Goal: Information Seeking & Learning: Learn about a topic

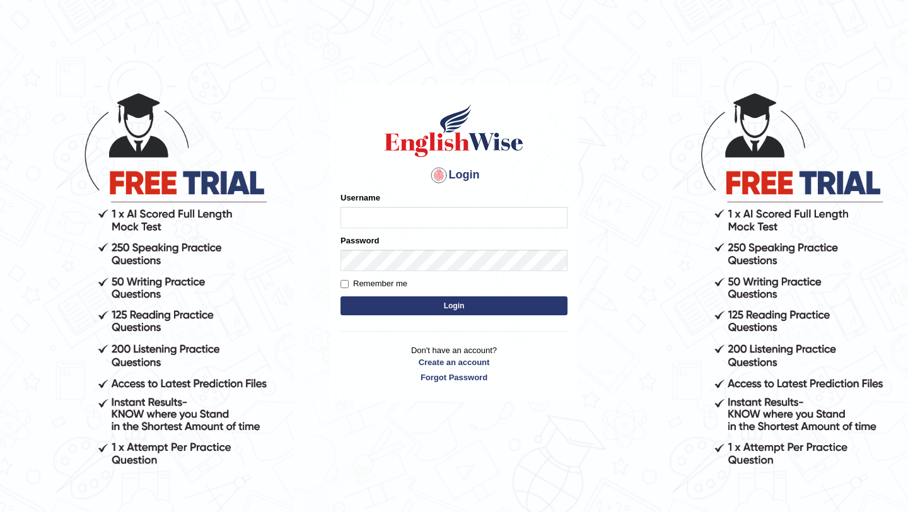
type input "Majuri123"
click at [457, 314] on button "Login" at bounding box center [454, 306] width 227 height 19
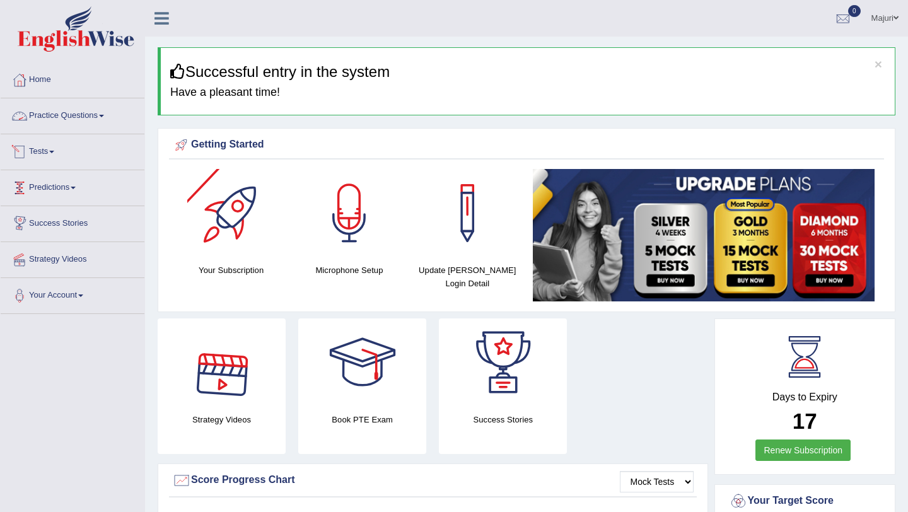
click at [74, 117] on link "Practice Questions" at bounding box center [73, 114] width 144 height 32
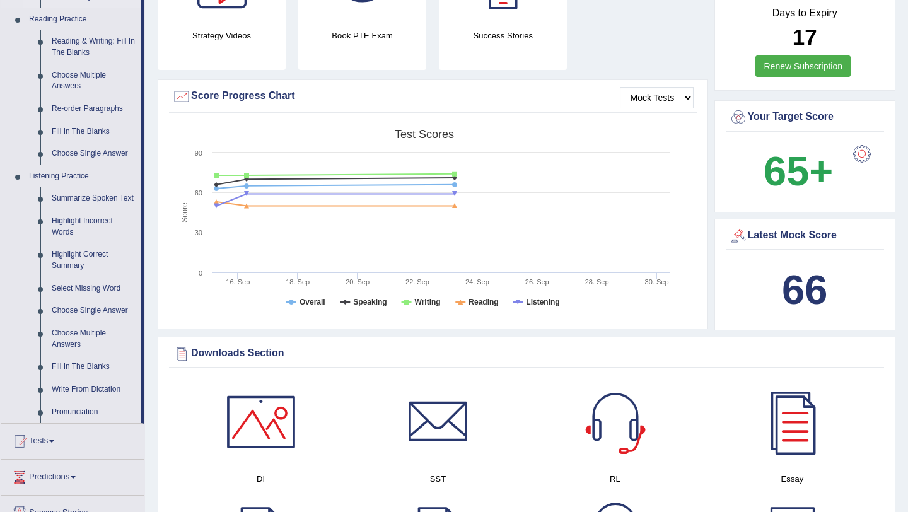
scroll to position [388, 0]
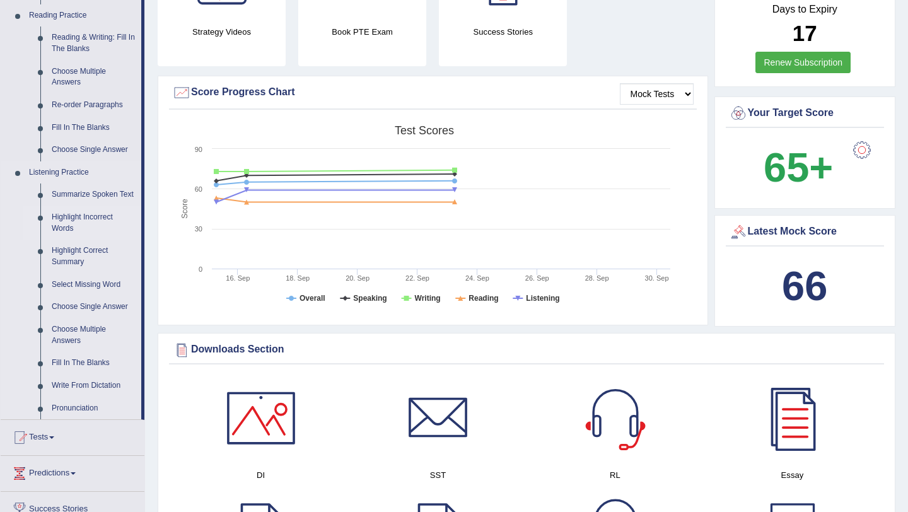
click at [79, 230] on link "Highlight Incorrect Words" at bounding box center [93, 222] width 95 height 33
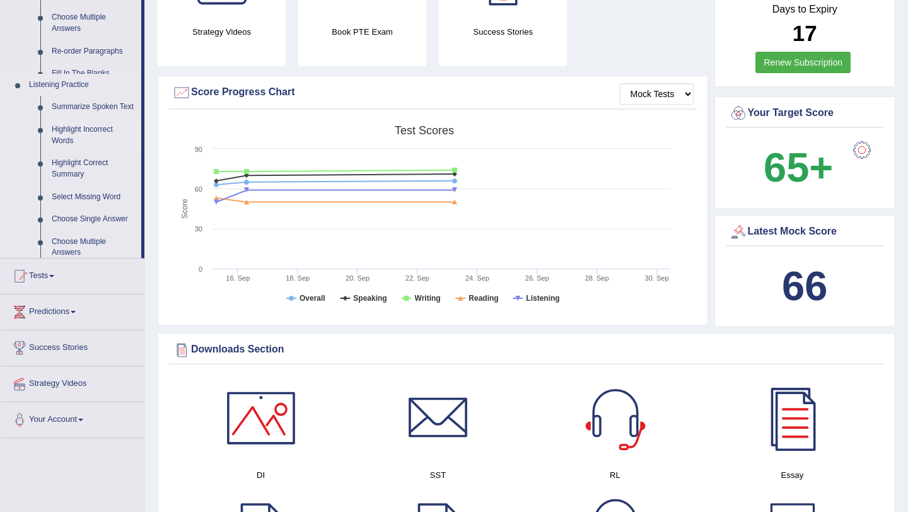
scroll to position [148, 0]
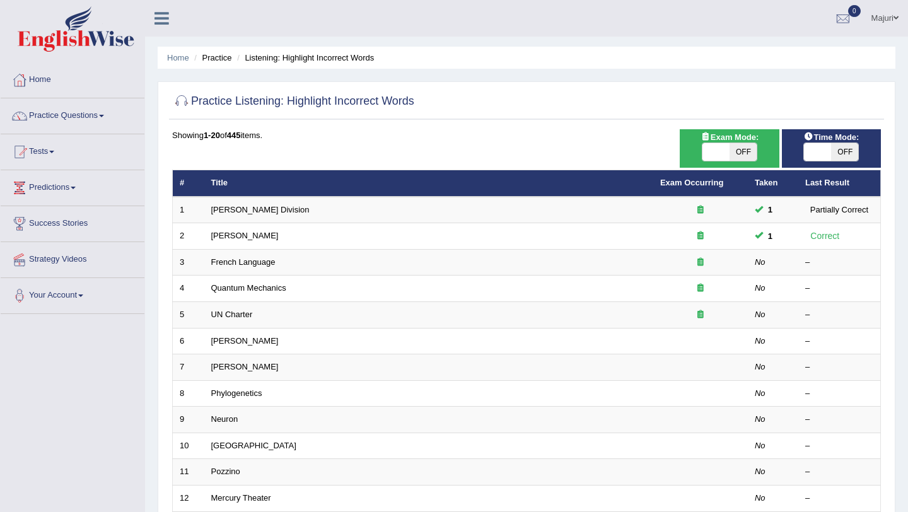
click at [709, 150] on span at bounding box center [716, 152] width 27 height 18
checkbox input "true"
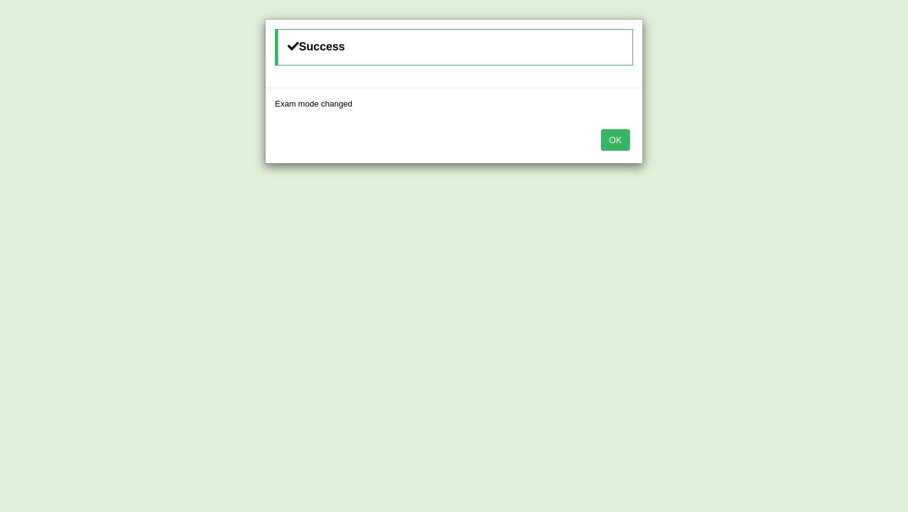
click at [614, 147] on button "OK" at bounding box center [615, 139] width 29 height 21
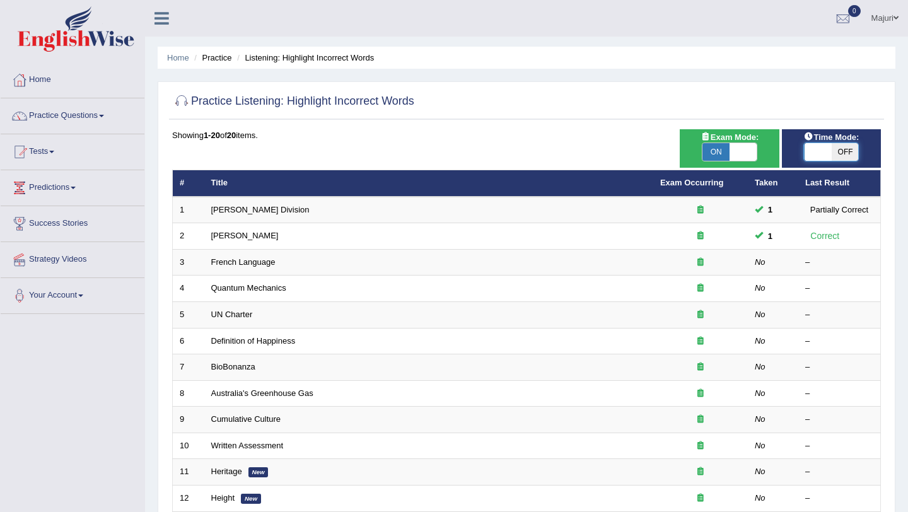
click at [816, 152] on span at bounding box center [817, 152] width 27 height 18
checkbox input "true"
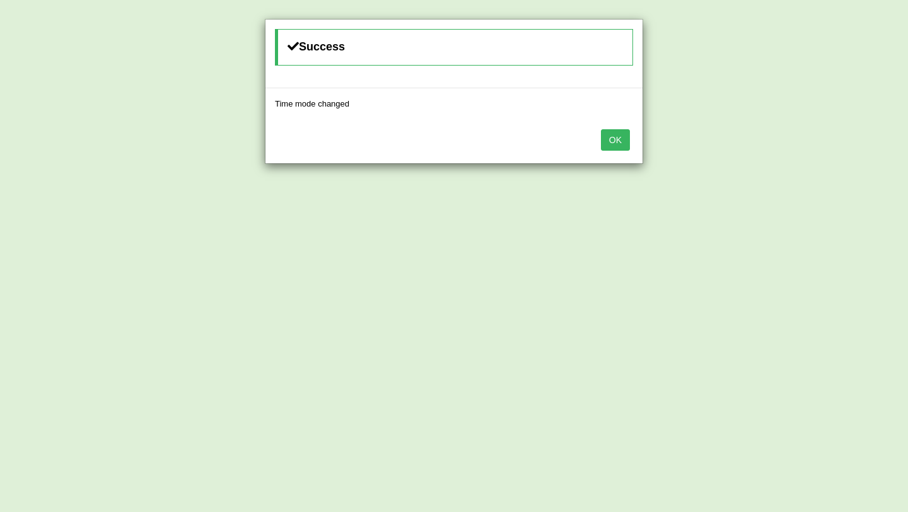
click at [616, 142] on button "OK" at bounding box center [615, 139] width 29 height 21
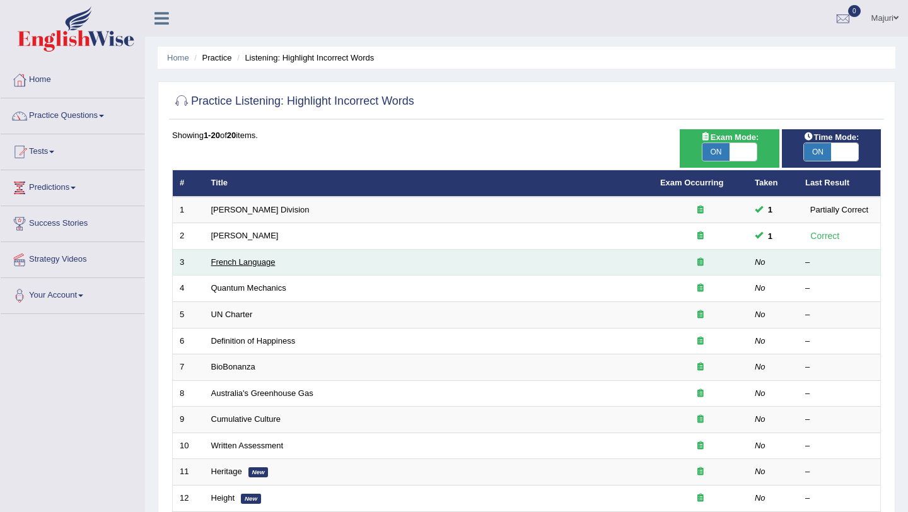
click at [248, 265] on link "French Language" at bounding box center [243, 261] width 64 height 9
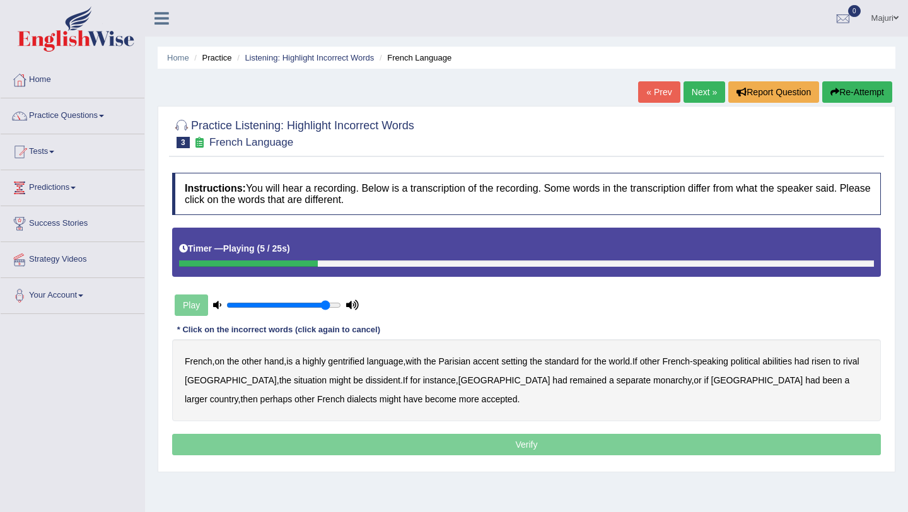
click at [348, 363] on b "gentrified" at bounding box center [346, 361] width 37 height 10
click at [792, 363] on b "abilities" at bounding box center [778, 361] width 30 height 10
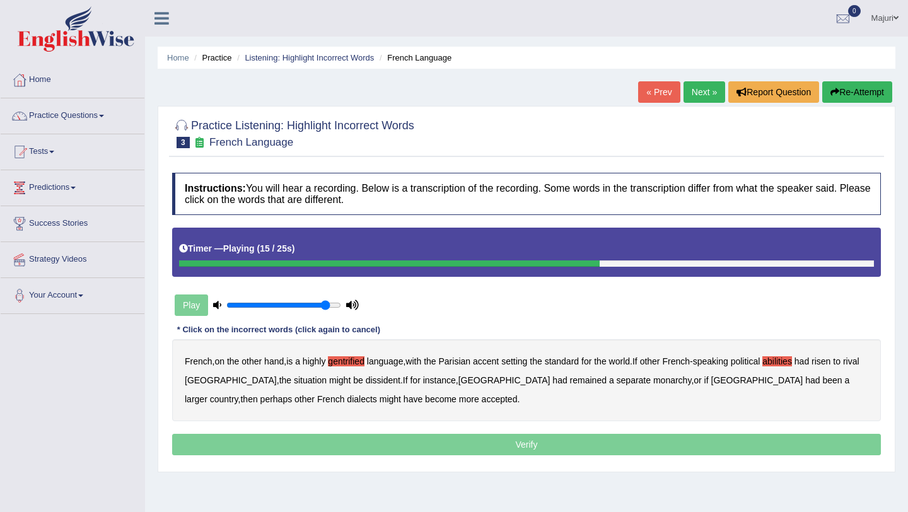
click at [366, 384] on b "dissident" at bounding box center [383, 380] width 35 height 10
click at [654, 380] on b "monarchy" at bounding box center [673, 380] width 38 height 10
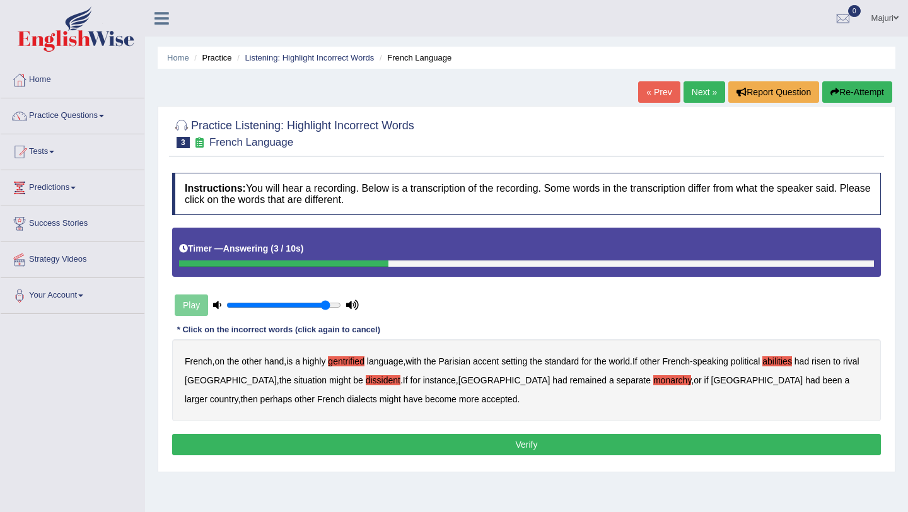
click at [375, 446] on button "Verify" at bounding box center [526, 444] width 709 height 21
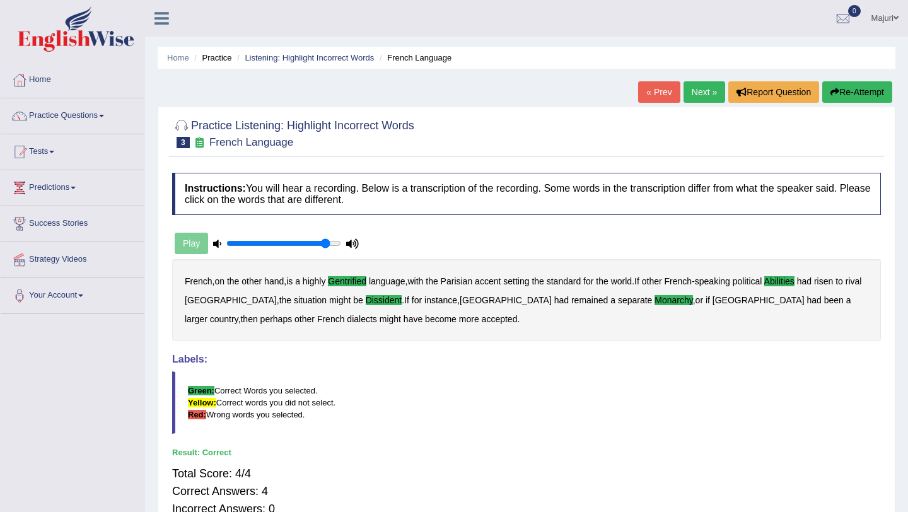
click at [696, 93] on link "Next »" at bounding box center [705, 91] width 42 height 21
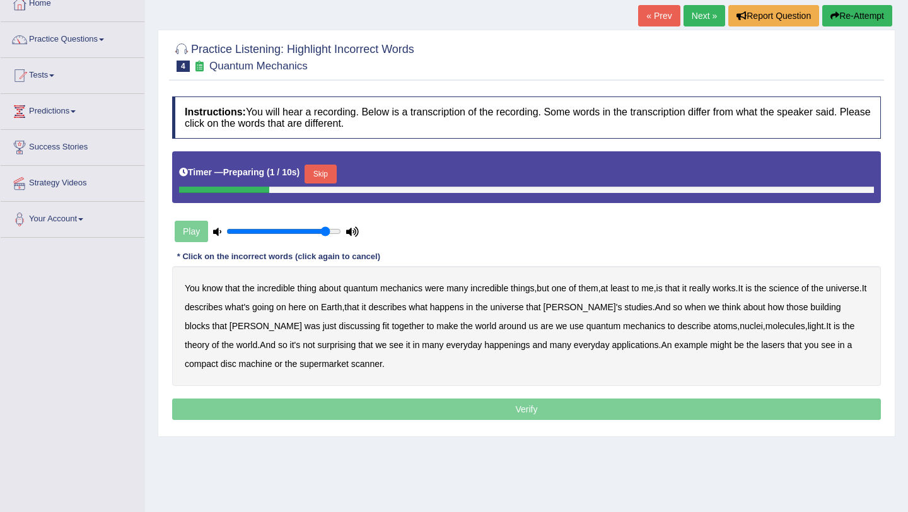
scroll to position [94, 0]
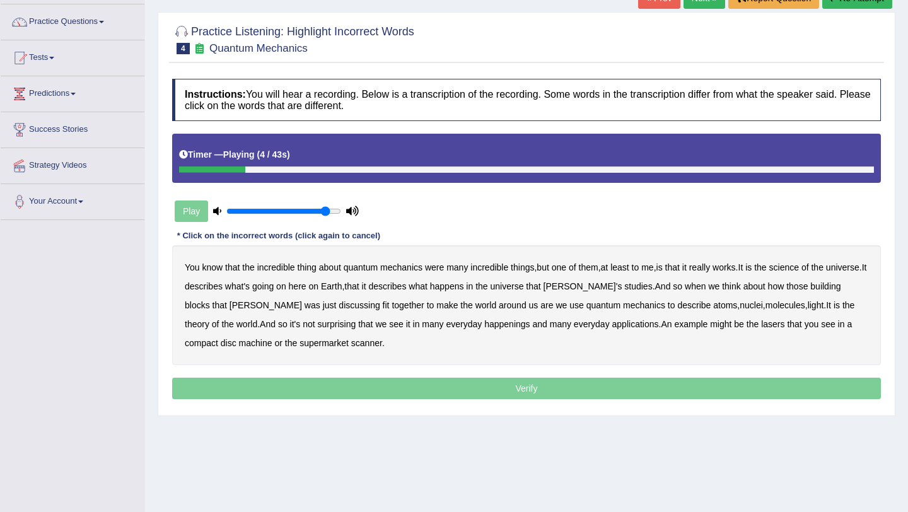
click at [498, 267] on b "incredible" at bounding box center [490, 267] width 38 height 10
click at [799, 267] on b "science" at bounding box center [785, 267] width 30 height 10
click at [339, 308] on b "discussing" at bounding box center [359, 305] width 41 height 10
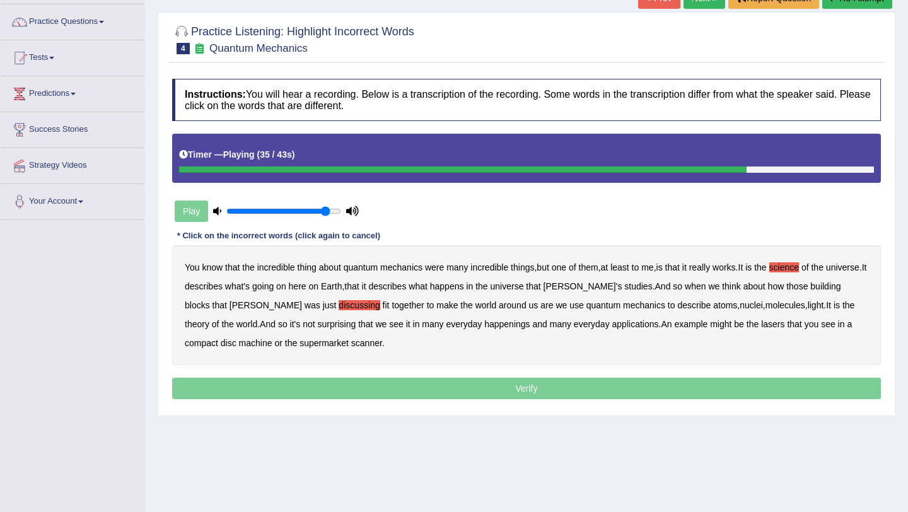
click at [484, 329] on b "happenings" at bounding box center [506, 324] width 45 height 10
click at [239, 342] on b "machine" at bounding box center [255, 343] width 33 height 10
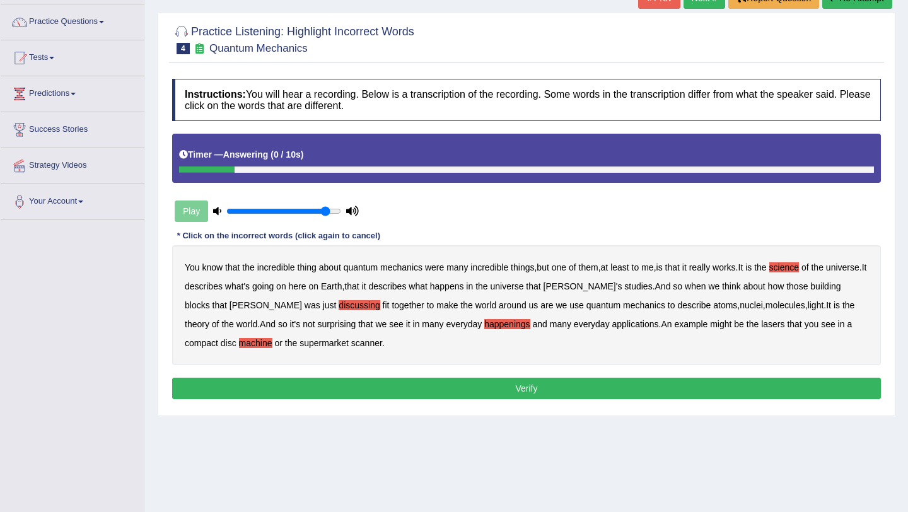
click at [431, 391] on button "Verify" at bounding box center [526, 388] width 709 height 21
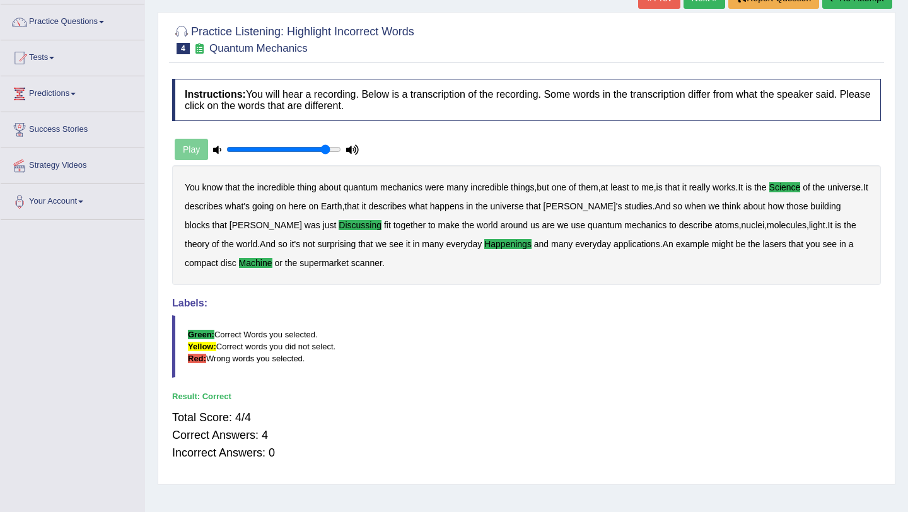
scroll to position [0, 0]
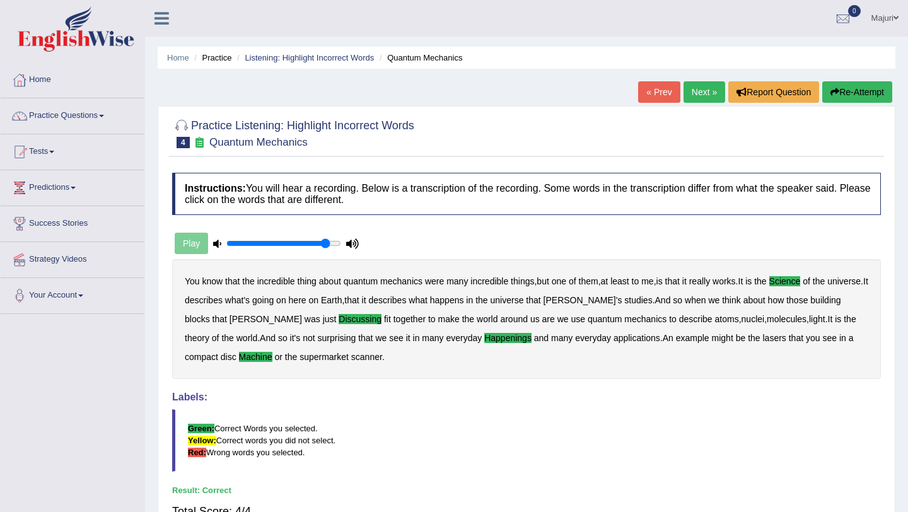
click at [698, 96] on link "Next »" at bounding box center [705, 91] width 42 height 21
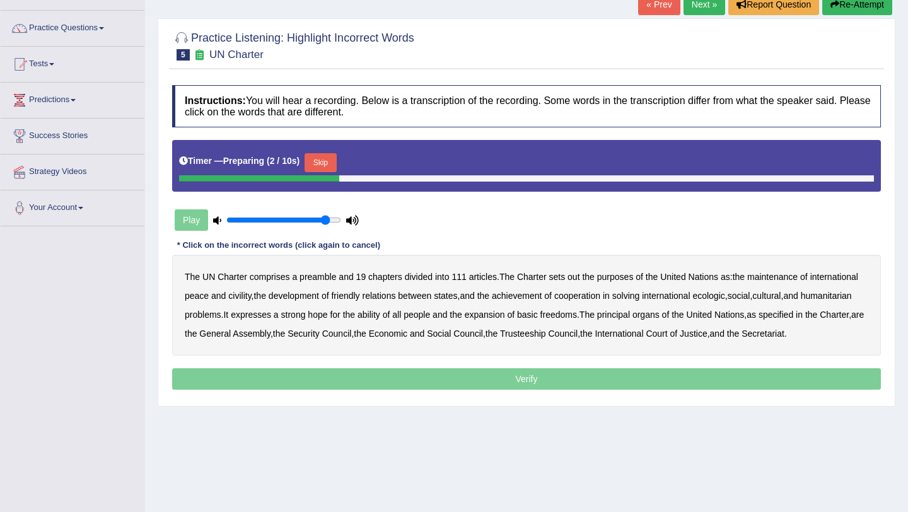
scroll to position [95, 0]
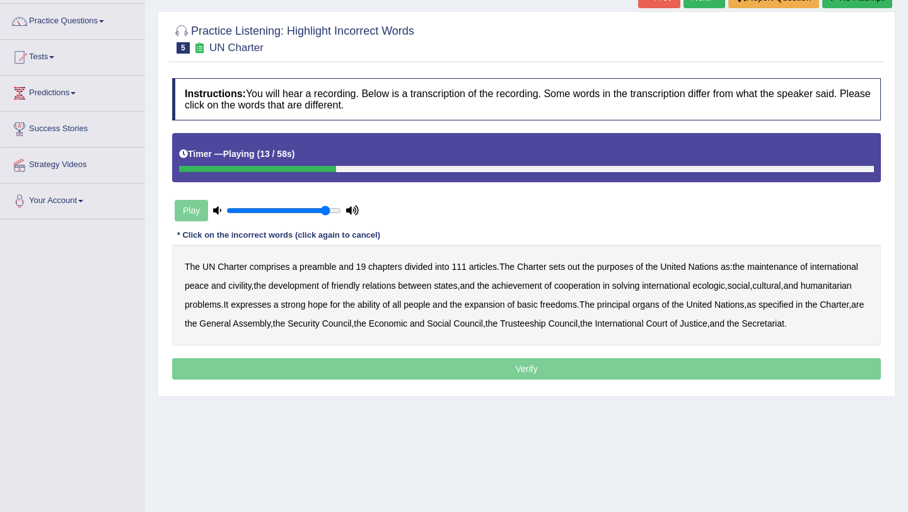
click at [580, 271] on b "out" at bounding box center [574, 267] width 12 height 10
click at [251, 285] on b "civility" at bounding box center [239, 286] width 23 height 10
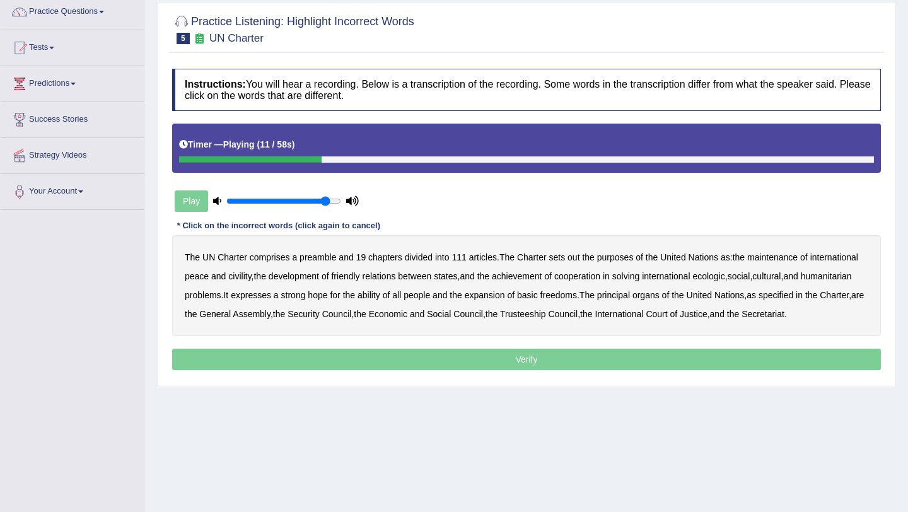
click at [580, 257] on b "out" at bounding box center [574, 257] width 12 height 10
click at [251, 276] on b "civility" at bounding box center [239, 276] width 23 height 10
click at [725, 278] on b "ecologic" at bounding box center [709, 276] width 32 height 10
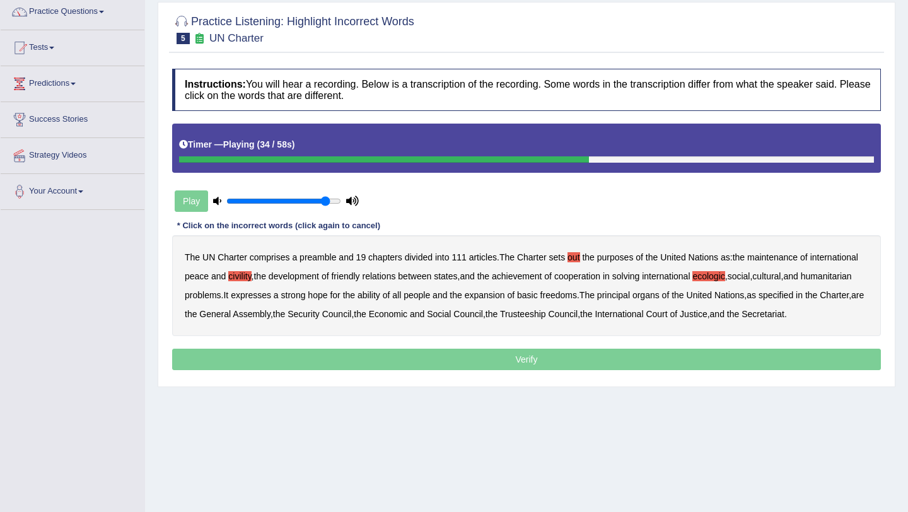
click at [380, 295] on b "ability" at bounding box center [369, 295] width 23 height 10
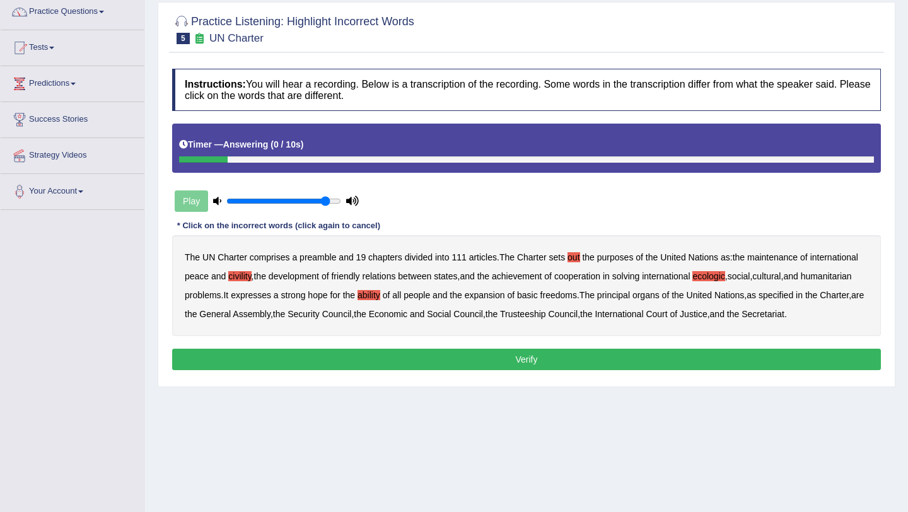
click at [356, 370] on button "Verify" at bounding box center [526, 359] width 709 height 21
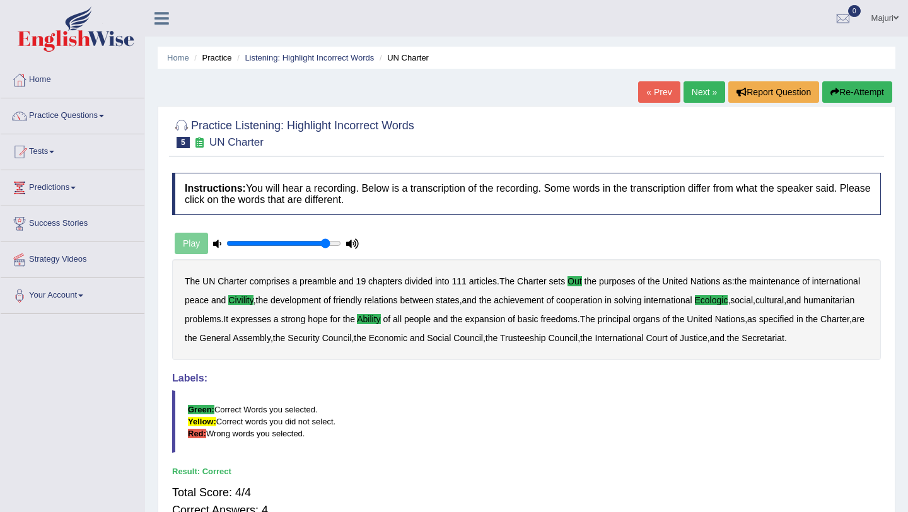
click at [698, 93] on link "Next »" at bounding box center [705, 91] width 42 height 21
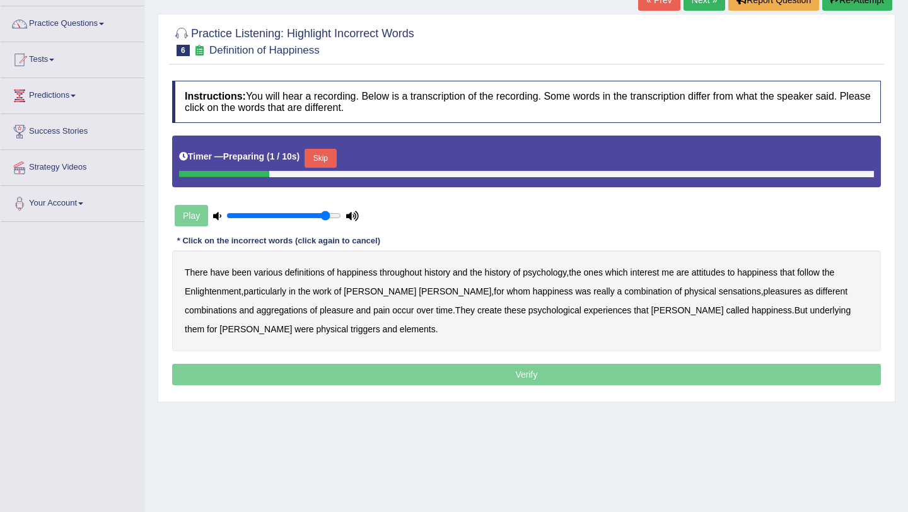
scroll to position [91, 0]
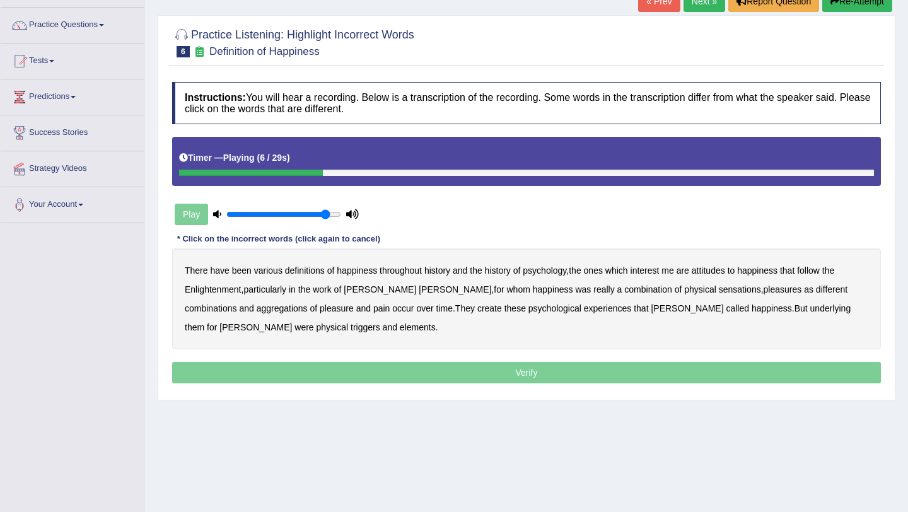
click at [550, 274] on b "psychology" at bounding box center [545, 271] width 44 height 10
click at [549, 272] on b "psychology" at bounding box center [545, 271] width 44 height 10
click at [719, 273] on b "attitudes" at bounding box center [708, 271] width 33 height 10
click at [719, 291] on b "sensations" at bounding box center [740, 290] width 42 height 10
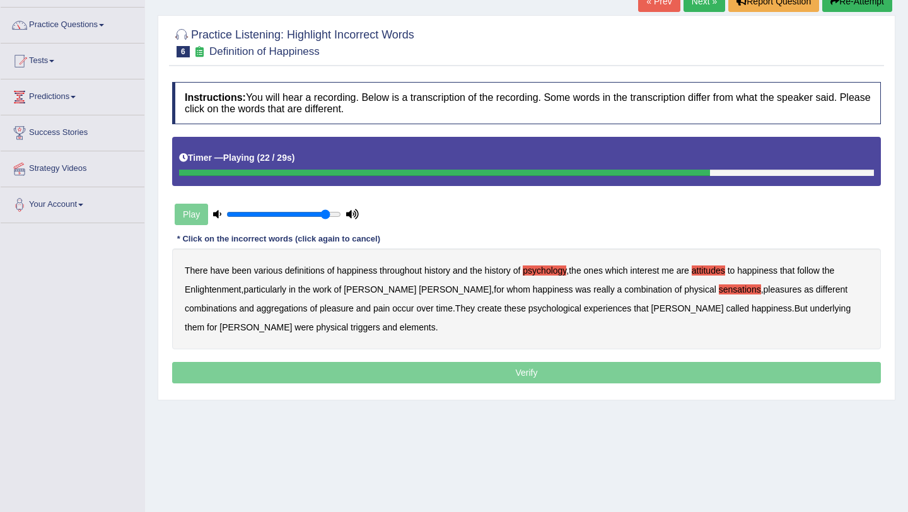
click at [478, 310] on b "create" at bounding box center [490, 308] width 25 height 10
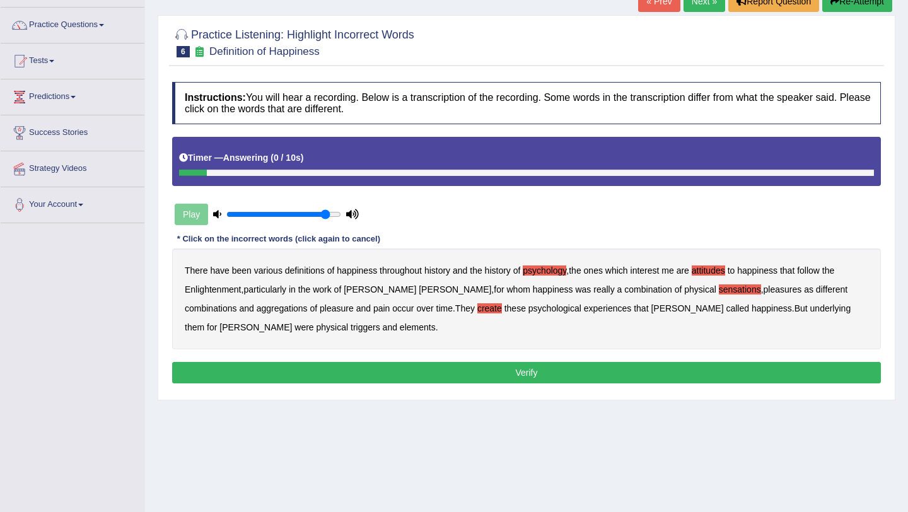
click at [400, 324] on b "elements" at bounding box center [418, 327] width 36 height 10
click at [430, 370] on button "Verify" at bounding box center [526, 372] width 709 height 21
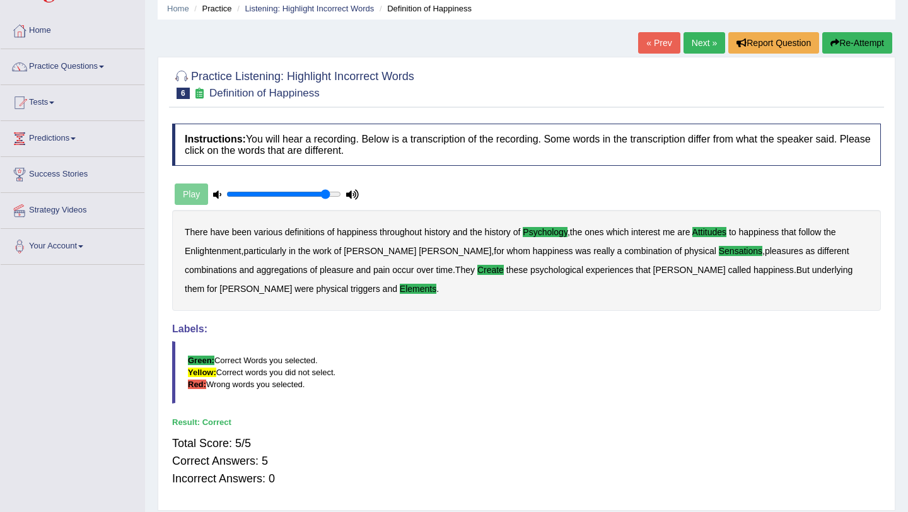
scroll to position [52, 0]
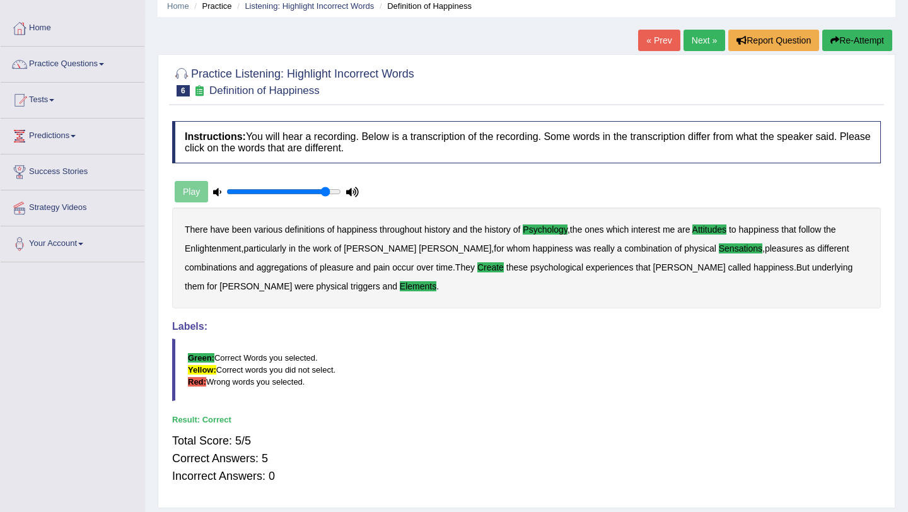
click at [692, 42] on link "Next »" at bounding box center [705, 40] width 42 height 21
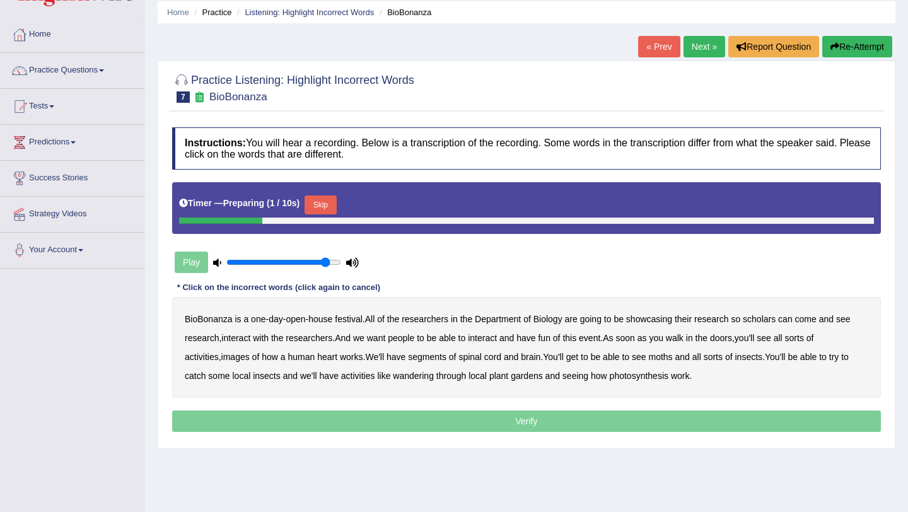
scroll to position [107, 0]
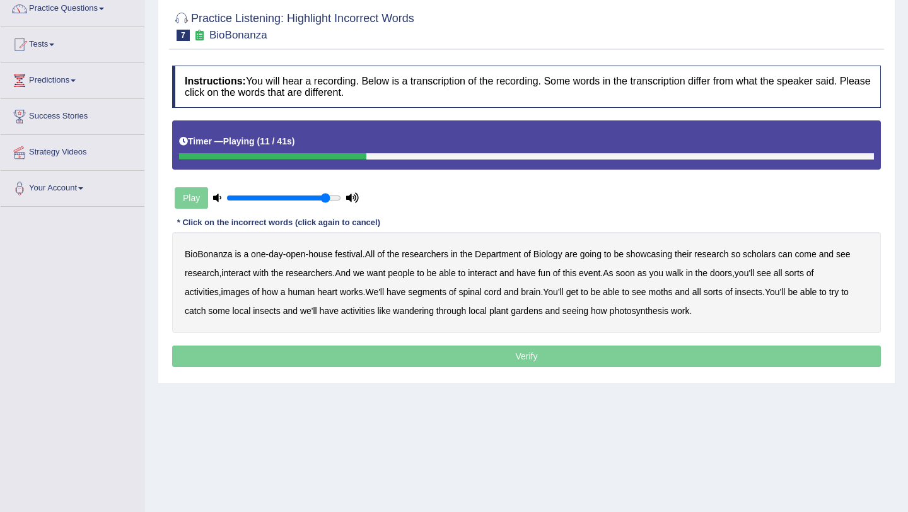
click at [760, 253] on b "scholars" at bounding box center [759, 254] width 33 height 10
click at [242, 295] on b "images" at bounding box center [235, 292] width 28 height 10
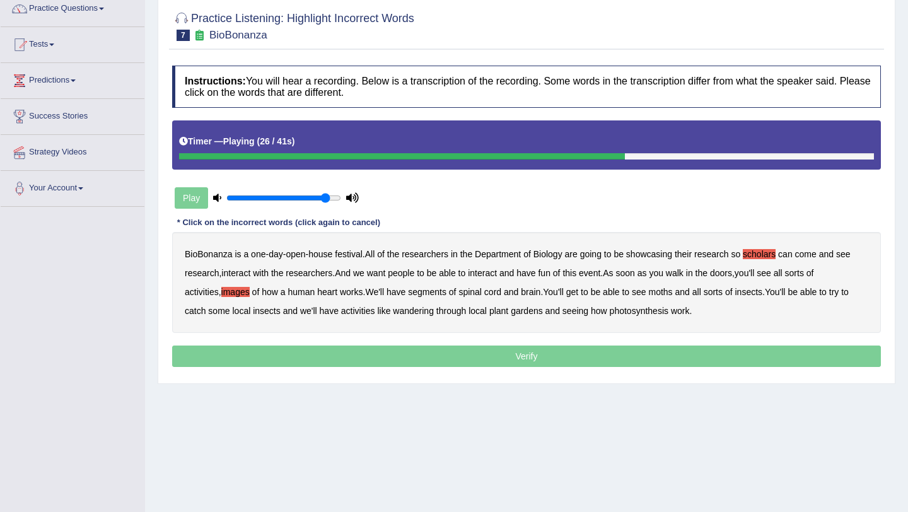
click at [445, 294] on b "segments" at bounding box center [427, 292] width 38 height 10
click at [673, 295] on b "moths" at bounding box center [661, 292] width 24 height 10
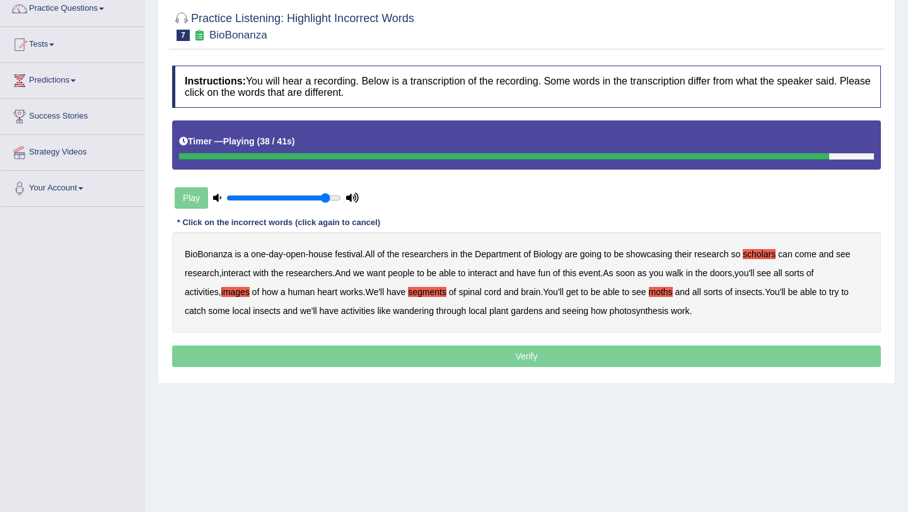
click at [420, 311] on b "wandering" at bounding box center [413, 311] width 41 height 10
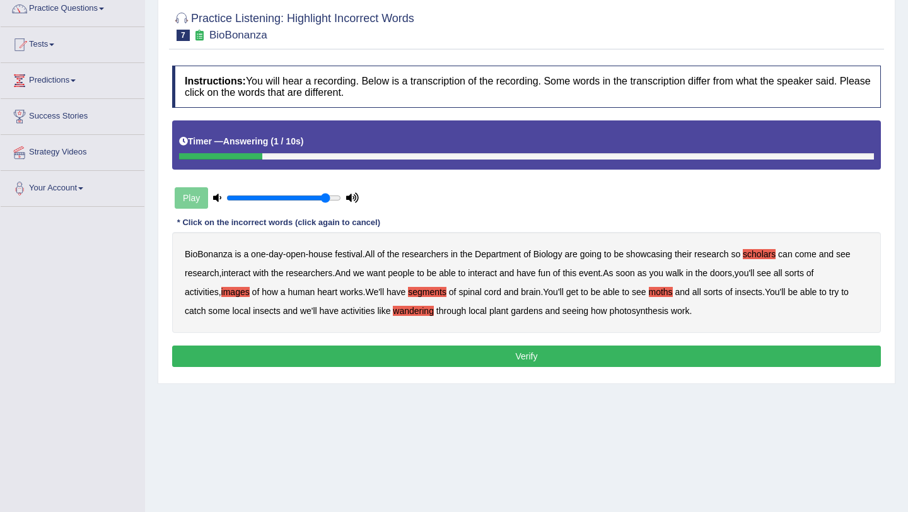
click at [585, 360] on button "Verify" at bounding box center [526, 356] width 709 height 21
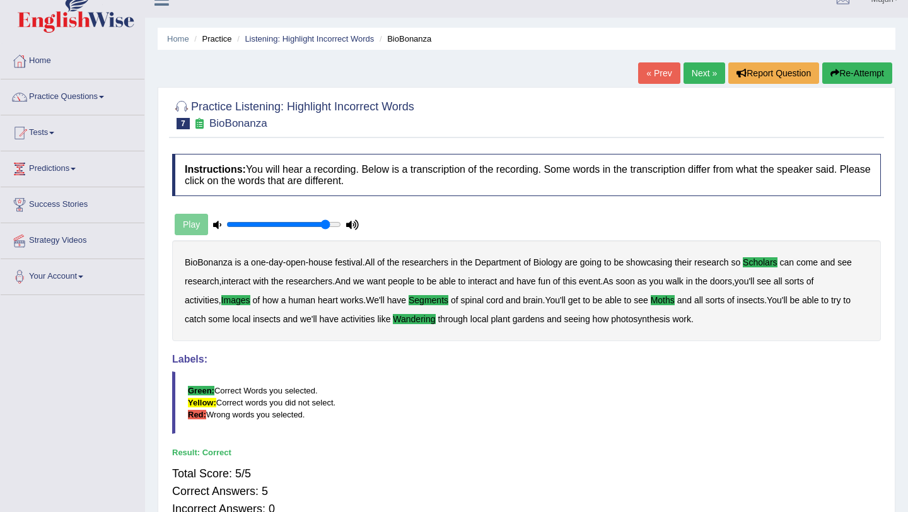
scroll to position [0, 0]
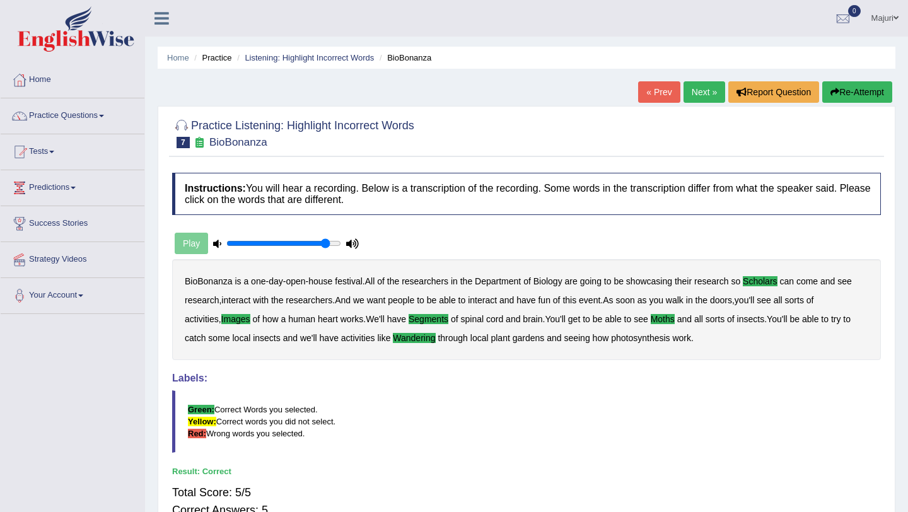
click at [695, 97] on link "Next »" at bounding box center [705, 91] width 42 height 21
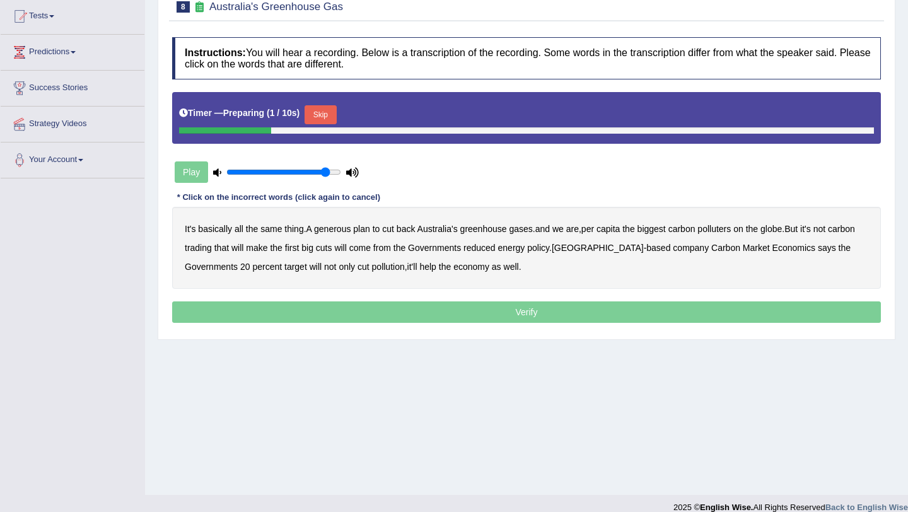
scroll to position [136, 0]
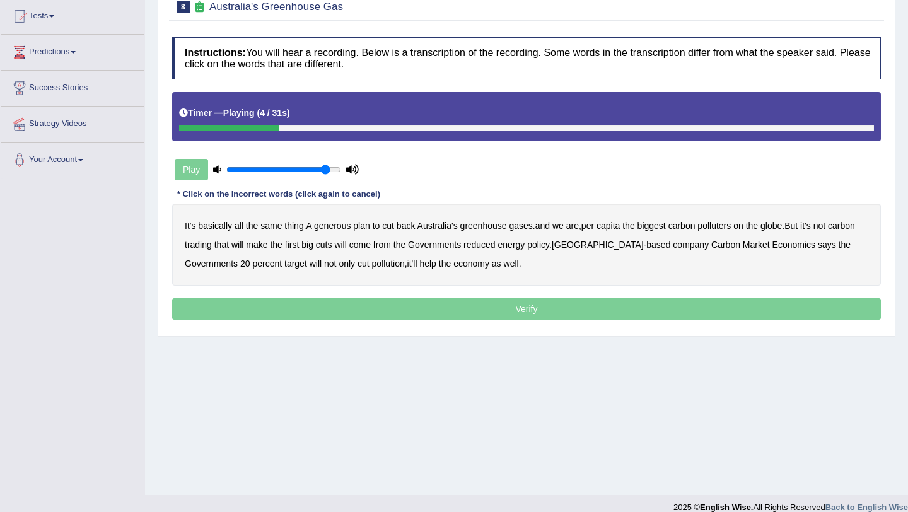
click at [341, 230] on b "generous" at bounding box center [332, 226] width 37 height 10
click at [782, 227] on b "globe" at bounding box center [771, 226] width 21 height 10
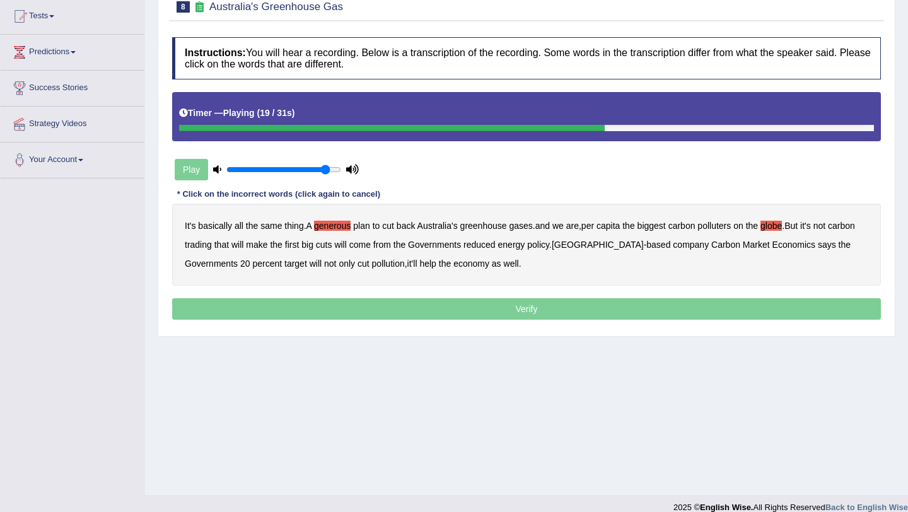
click at [371, 249] on b "come" at bounding box center [359, 245] width 21 height 10
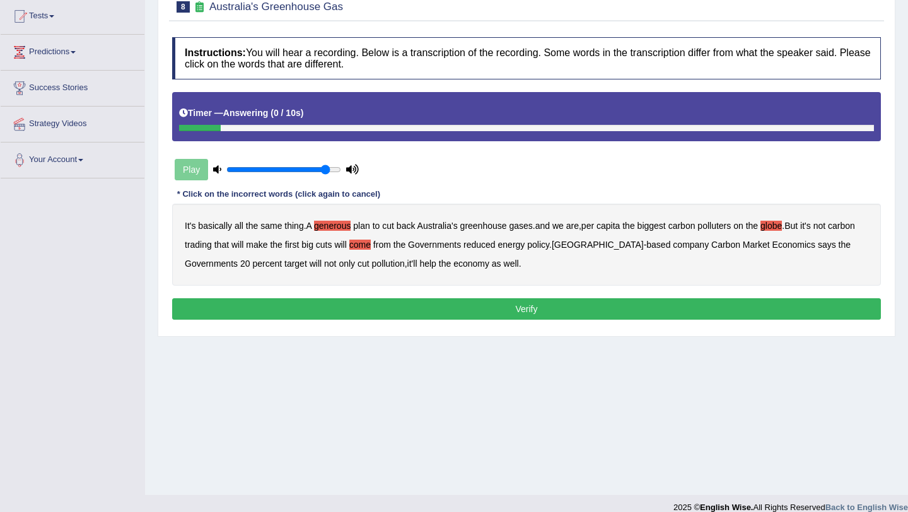
click at [537, 318] on button "Verify" at bounding box center [526, 308] width 709 height 21
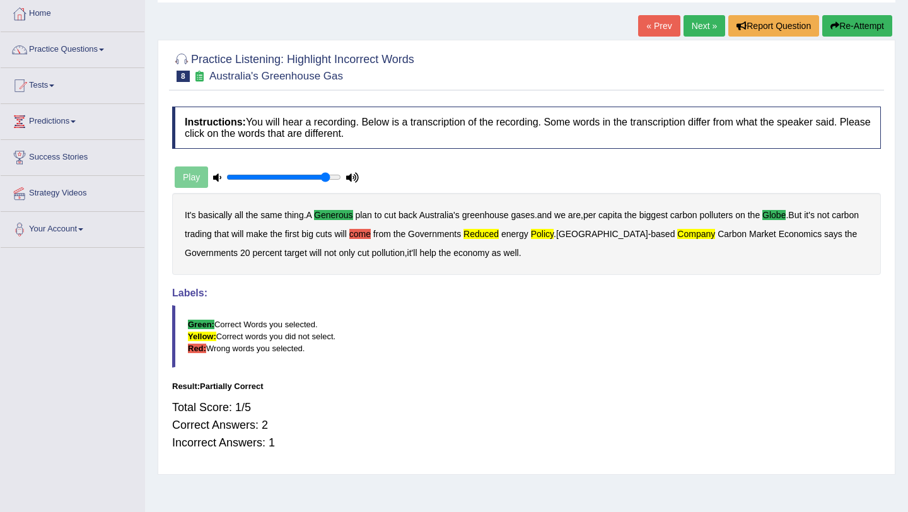
scroll to position [0, 0]
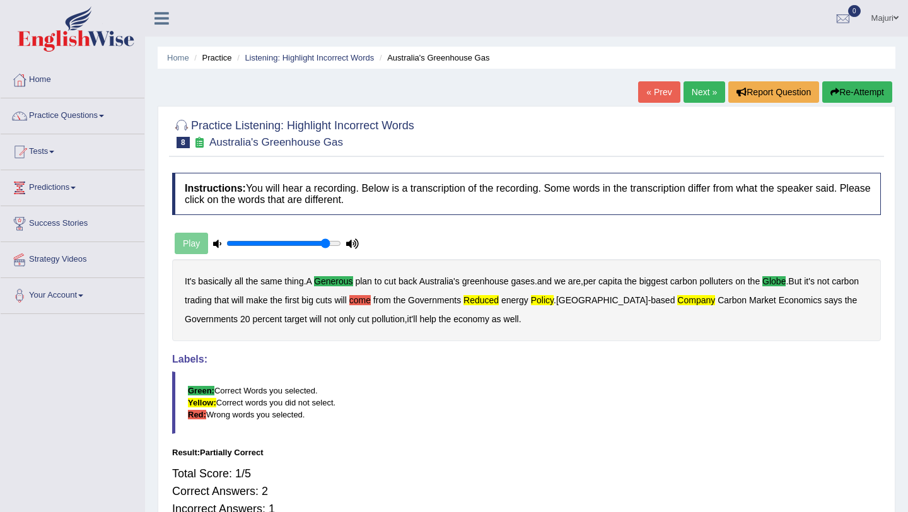
click at [855, 95] on button "Re-Attempt" at bounding box center [858, 91] width 70 height 21
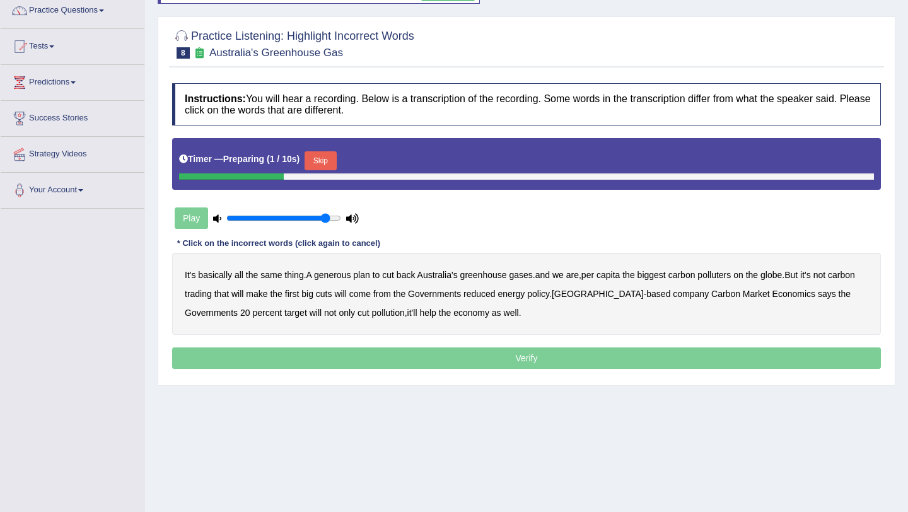
scroll to position [107, 0]
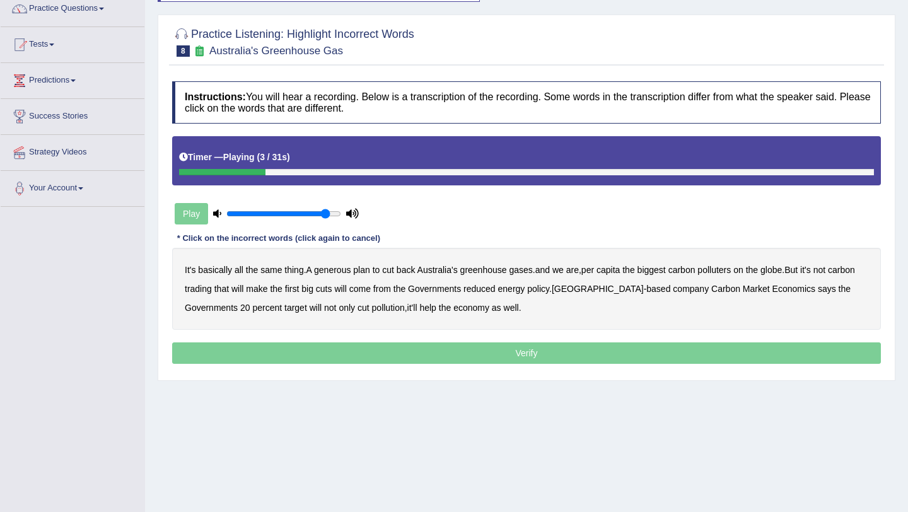
click at [349, 270] on b "generous" at bounding box center [332, 270] width 37 height 10
click at [782, 273] on b "globe" at bounding box center [771, 270] width 21 height 10
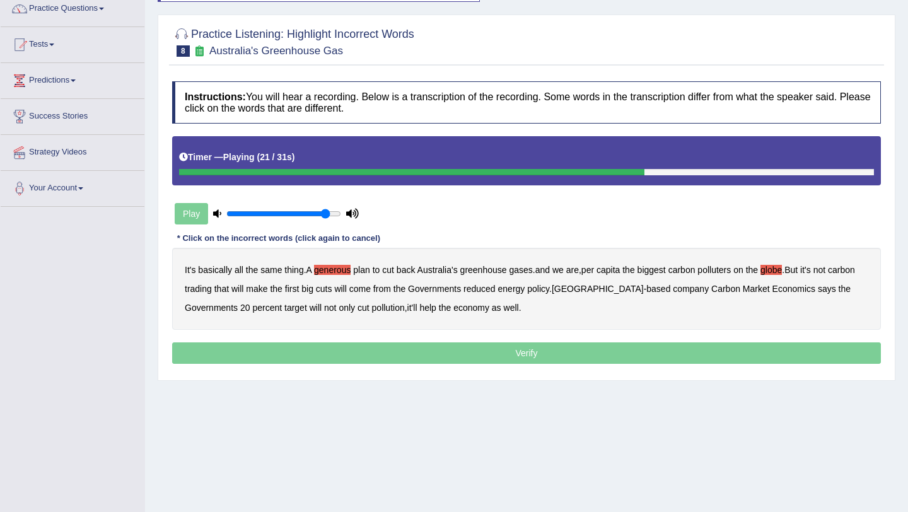
click at [496, 290] on b "reduced" at bounding box center [480, 289] width 32 height 10
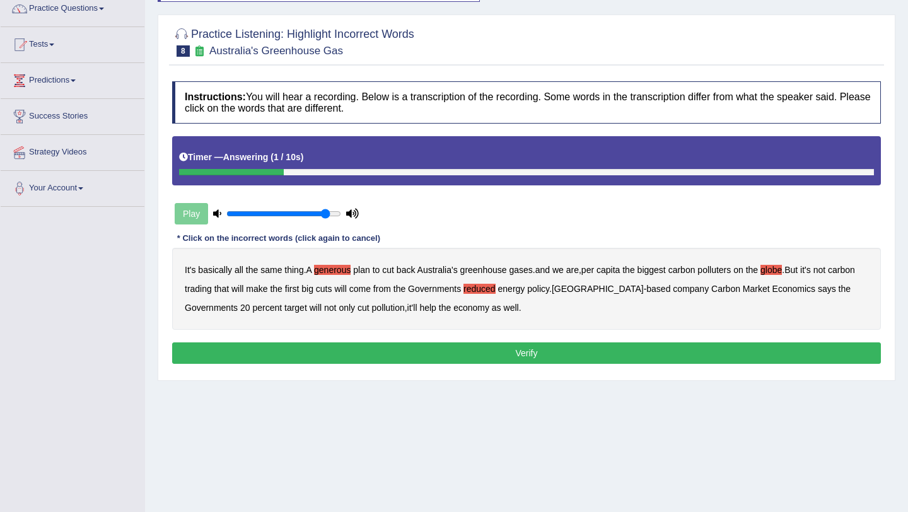
click at [457, 361] on button "Verify" at bounding box center [526, 353] width 709 height 21
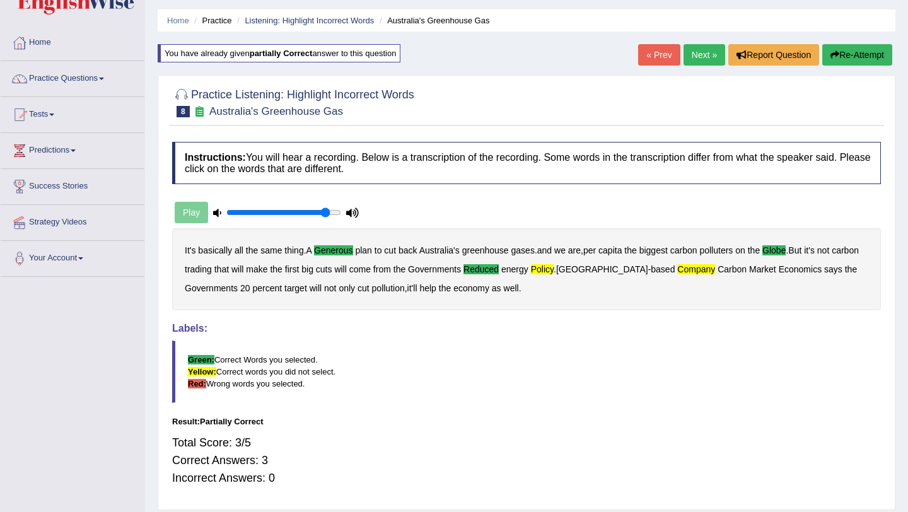
scroll to position [0, 0]
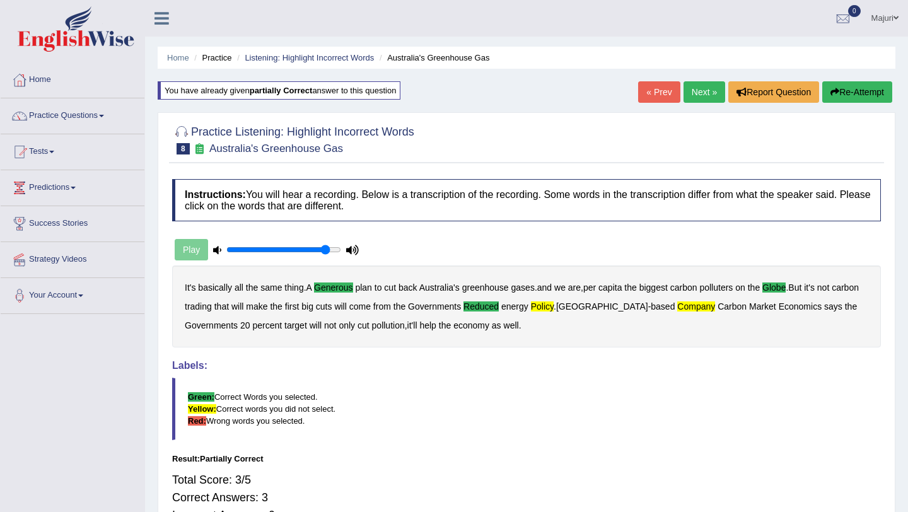
click at [696, 97] on link "Next »" at bounding box center [705, 91] width 42 height 21
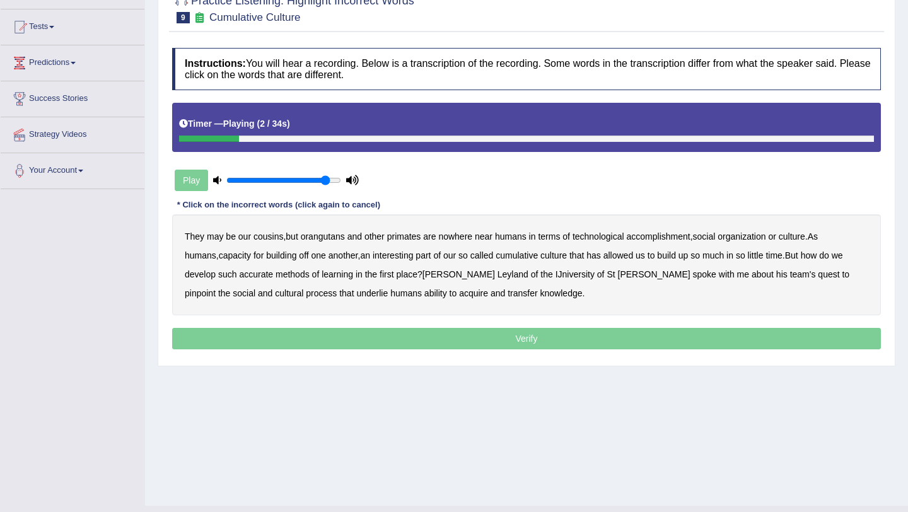
click at [326, 237] on b "orangutans" at bounding box center [323, 237] width 44 height 10
click at [661, 236] on b "accomplishment" at bounding box center [659, 237] width 64 height 10
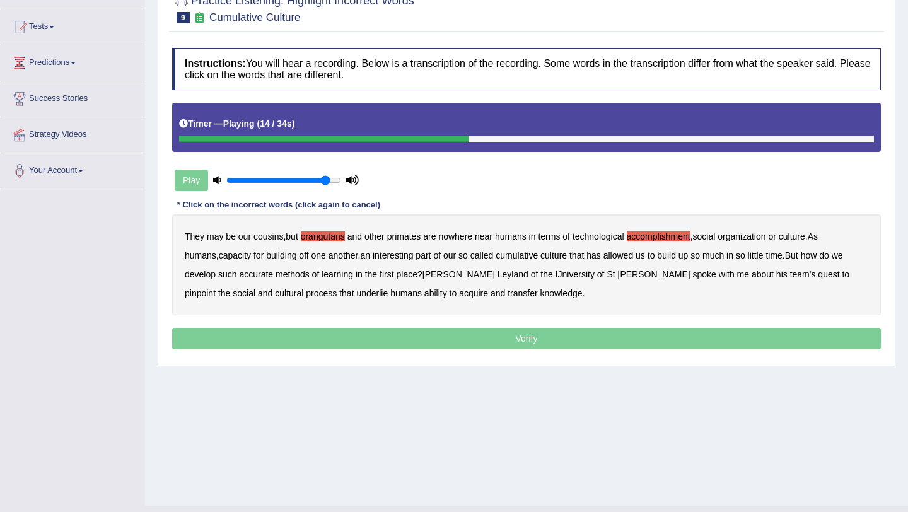
click at [373, 259] on b "interesting" at bounding box center [393, 255] width 41 height 10
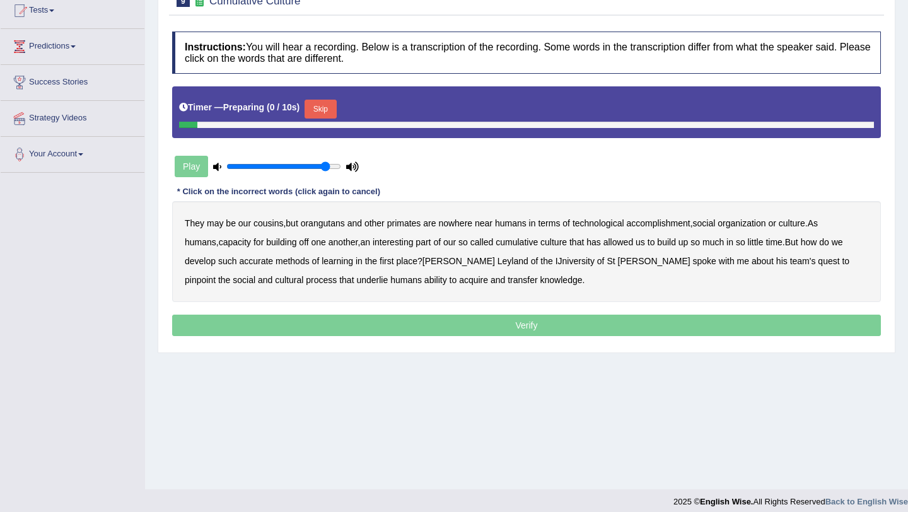
scroll to position [125, 0]
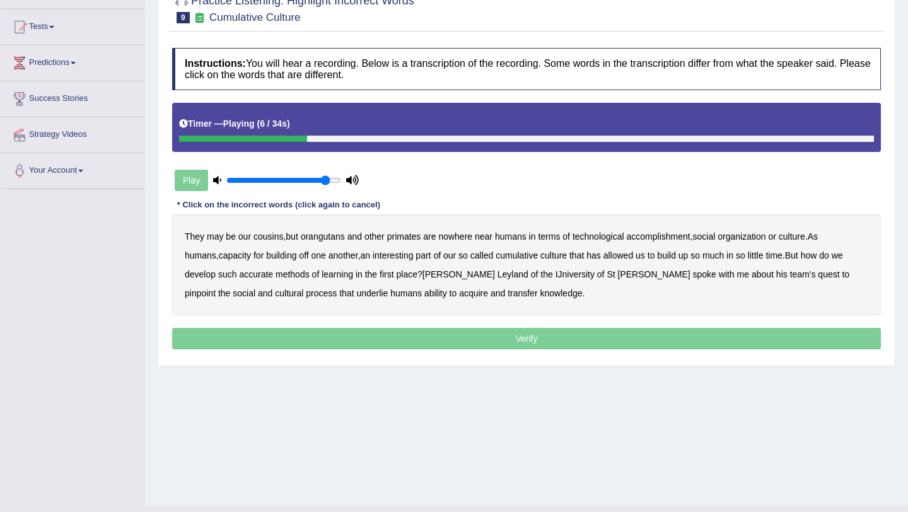
click at [663, 240] on b "accomplishment" at bounding box center [659, 237] width 64 height 10
click at [373, 254] on b "interesting" at bounding box center [393, 255] width 41 height 10
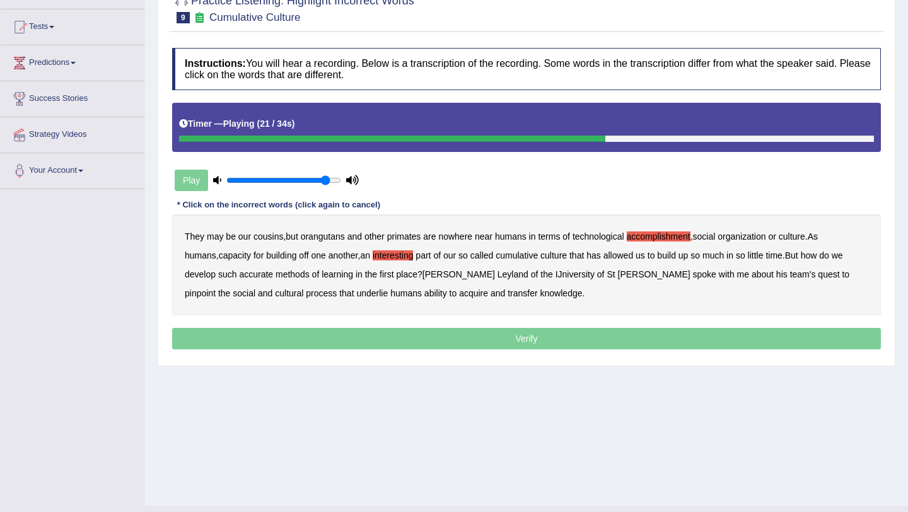
click at [239, 274] on b "accurate" at bounding box center [256, 274] width 34 height 10
click at [303, 288] on b "cultural" at bounding box center [289, 293] width 28 height 10
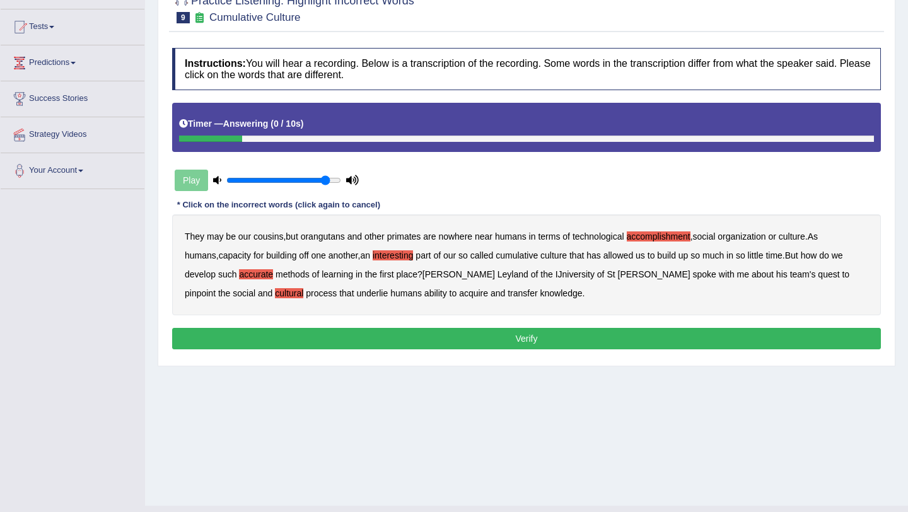
click at [432, 342] on button "Verify" at bounding box center [526, 338] width 709 height 21
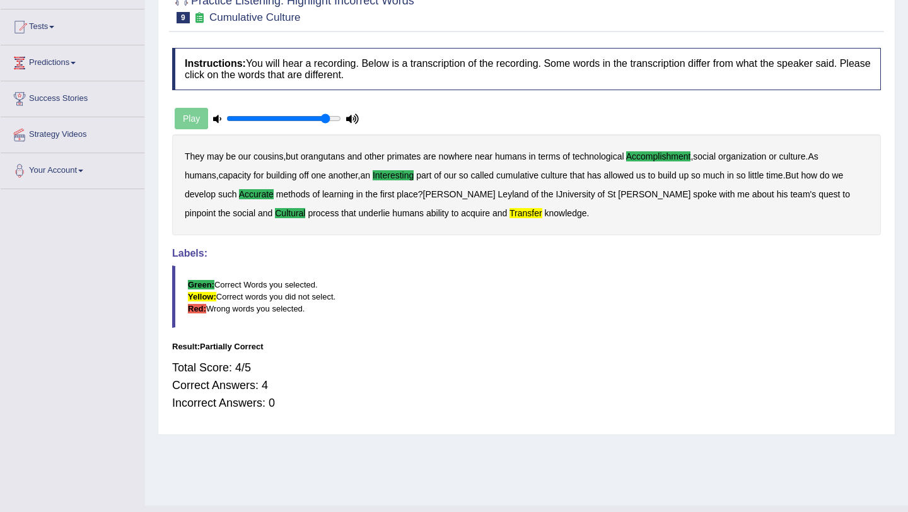
click at [401, 221] on div "They may be our cousins , but orangutans and other primates are nowhere near hu…" at bounding box center [526, 184] width 709 height 101
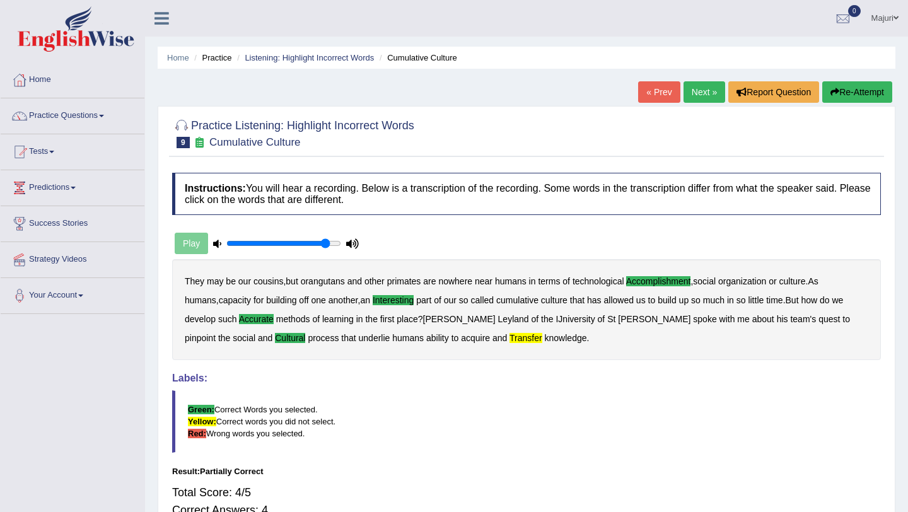
click at [698, 97] on link "Next »" at bounding box center [705, 91] width 42 height 21
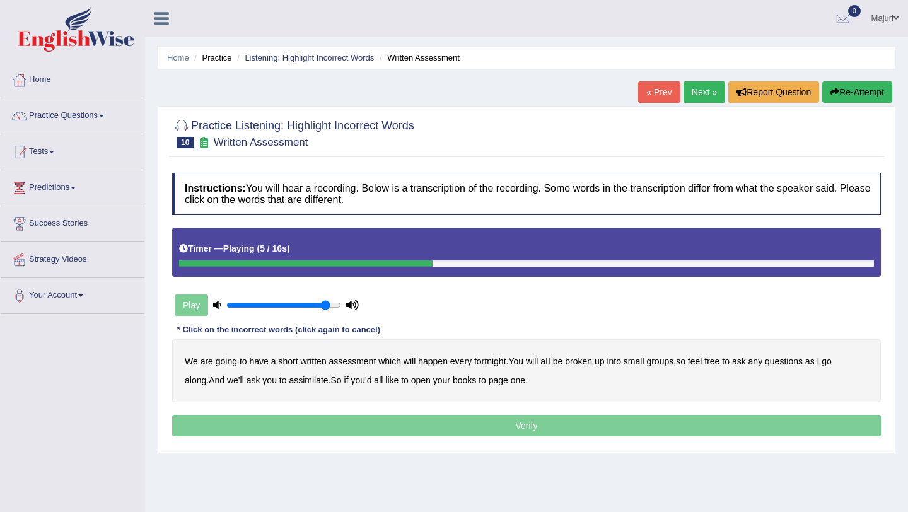
click at [588, 363] on b "broken" at bounding box center [578, 361] width 27 height 10
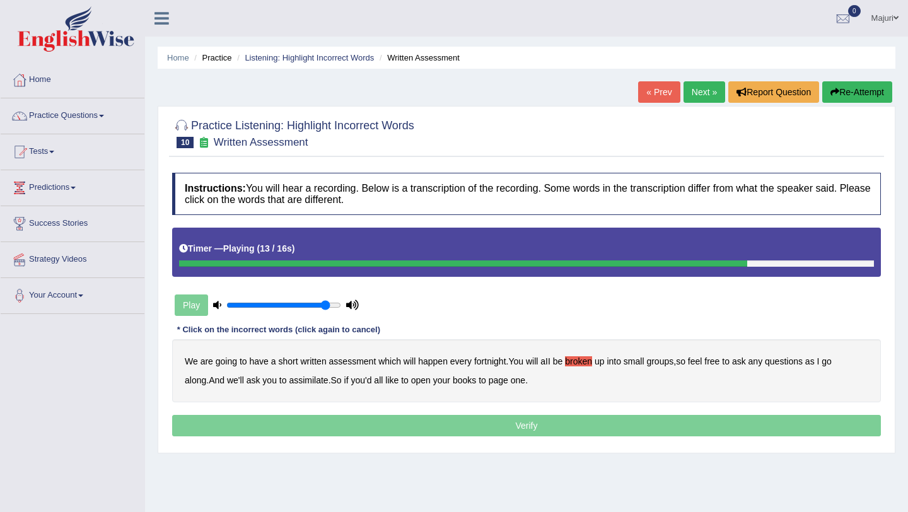
click at [209, 382] on b "And" at bounding box center [217, 380] width 16 height 10
click at [583, 363] on b "broken" at bounding box center [578, 361] width 27 height 10
click at [227, 384] on b "we'll" at bounding box center [235, 380] width 17 height 10
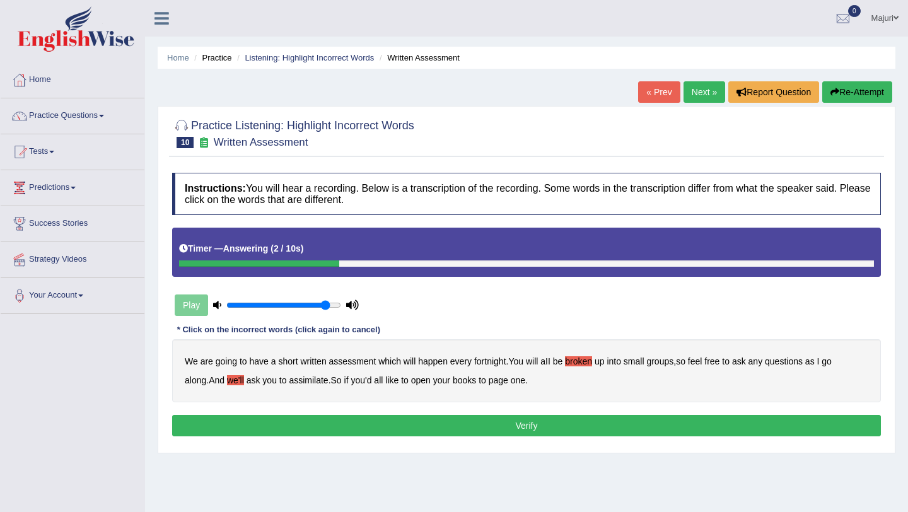
click at [500, 428] on button "Verify" at bounding box center [526, 425] width 709 height 21
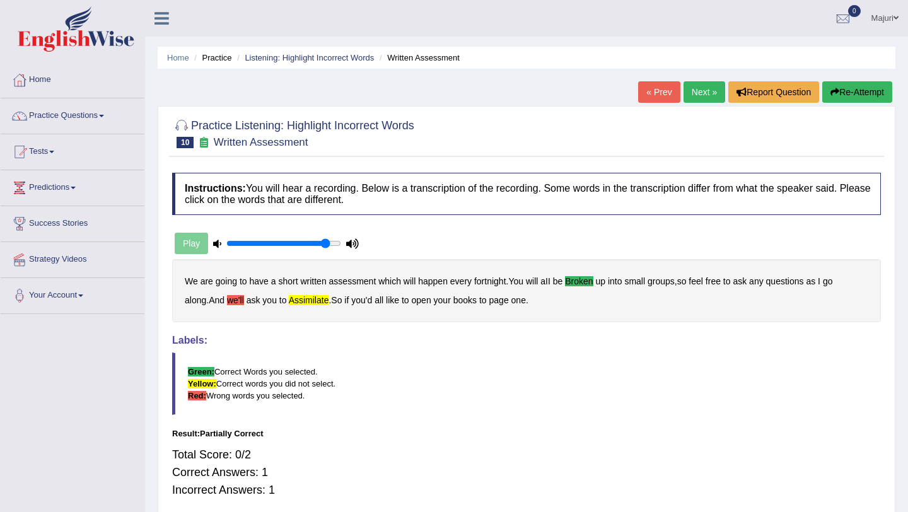
click at [702, 93] on link "Next »" at bounding box center [705, 91] width 42 height 21
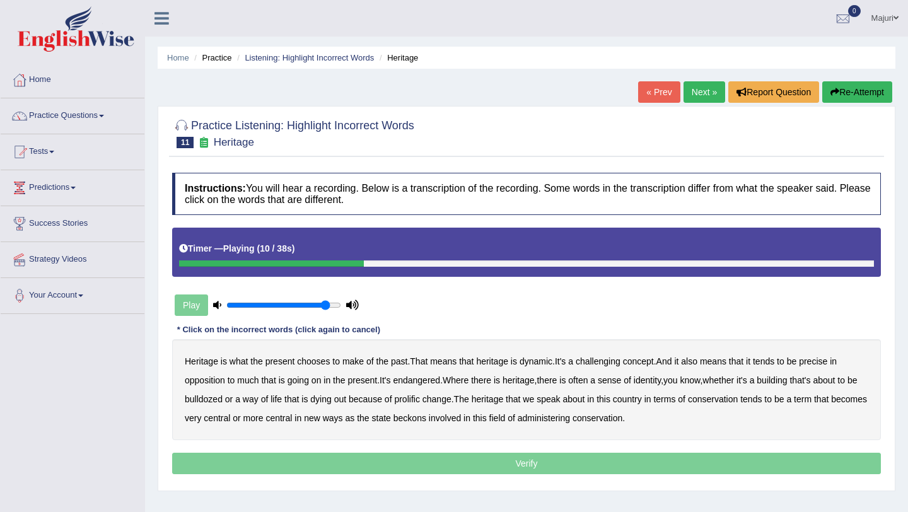
click at [608, 361] on b "challenging" at bounding box center [598, 361] width 45 height 10
click at [828, 364] on b "precise" at bounding box center [813, 361] width 28 height 10
click at [655, 382] on b "identity" at bounding box center [647, 380] width 27 height 10
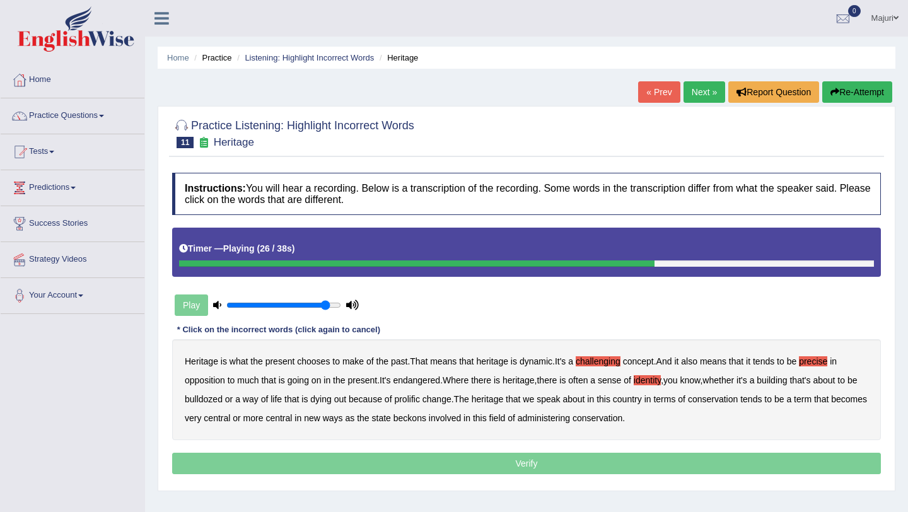
click at [415, 400] on b "prolific" at bounding box center [406, 399] width 25 height 10
click at [426, 421] on b "beckons" at bounding box center [410, 418] width 33 height 10
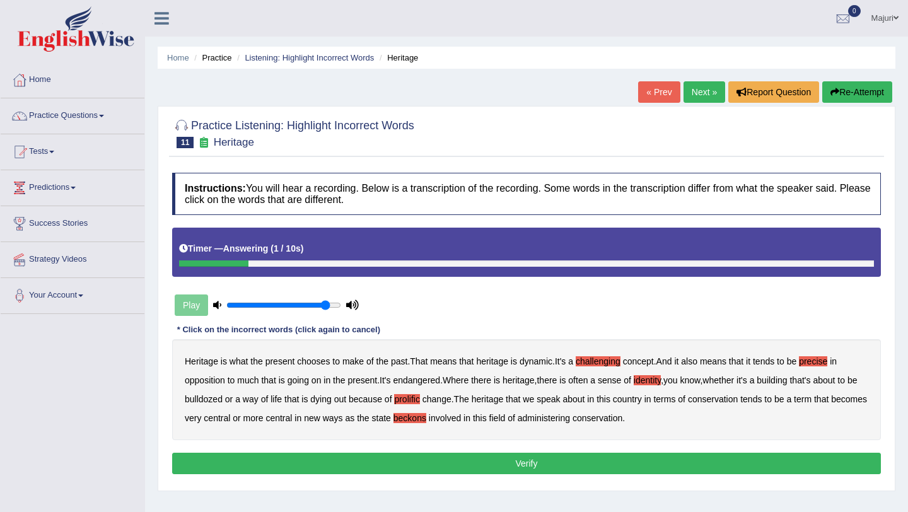
click at [574, 469] on button "Verify" at bounding box center [526, 463] width 709 height 21
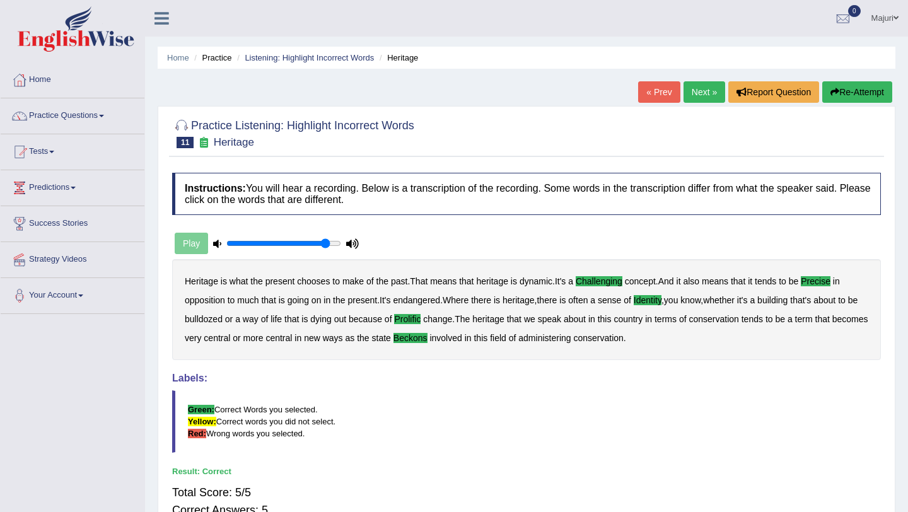
click at [698, 97] on link "Next »" at bounding box center [705, 91] width 42 height 21
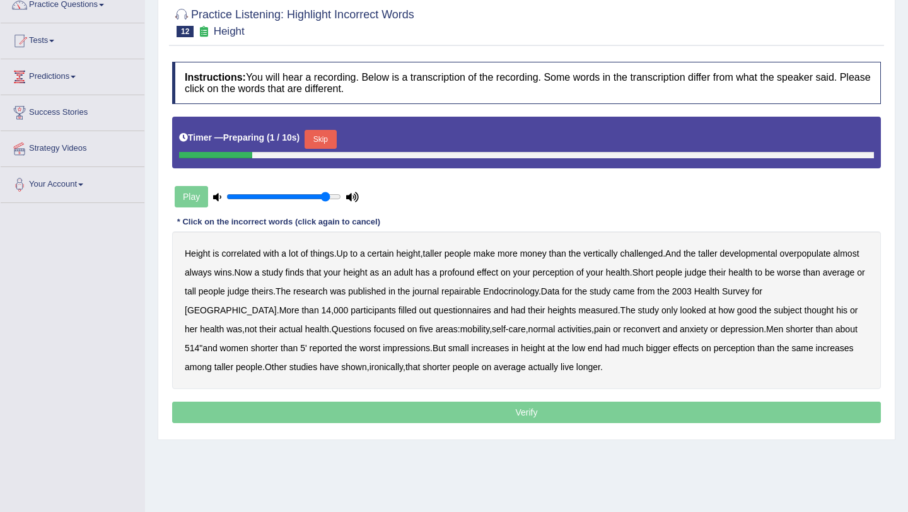
scroll to position [112, 0]
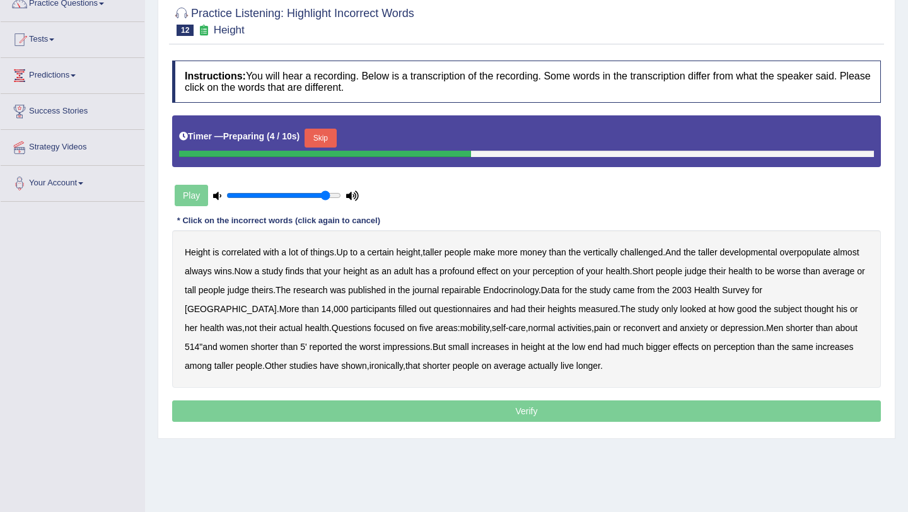
click at [330, 142] on button "Skip" at bounding box center [321, 138] width 32 height 19
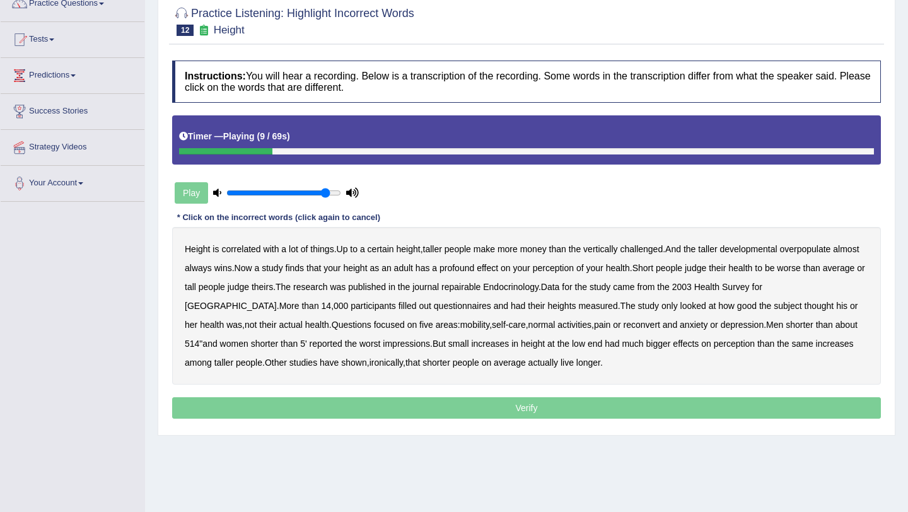
click at [753, 253] on b "developmental" at bounding box center [748, 249] width 57 height 10
click at [813, 250] on b "overpopulate" at bounding box center [805, 249] width 51 height 10
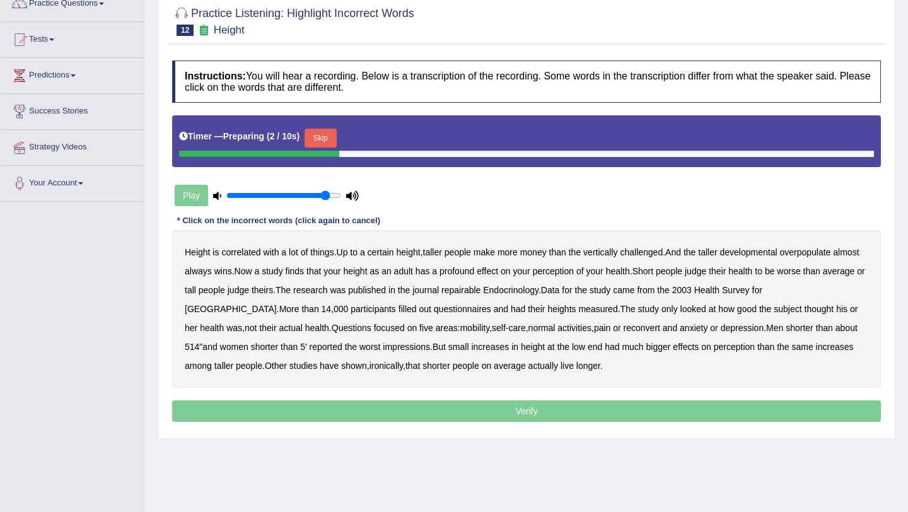
click at [329, 143] on button "Skip" at bounding box center [321, 138] width 32 height 19
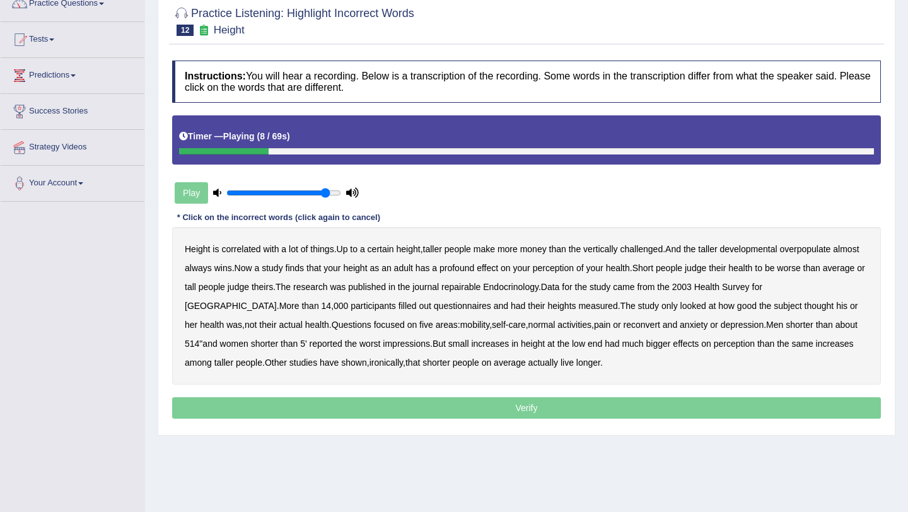
click at [778, 251] on b "developmental" at bounding box center [748, 249] width 57 height 10
click at [816, 248] on b "overpopulate" at bounding box center [805, 249] width 51 height 10
click at [481, 286] on b "repairable" at bounding box center [461, 287] width 39 height 10
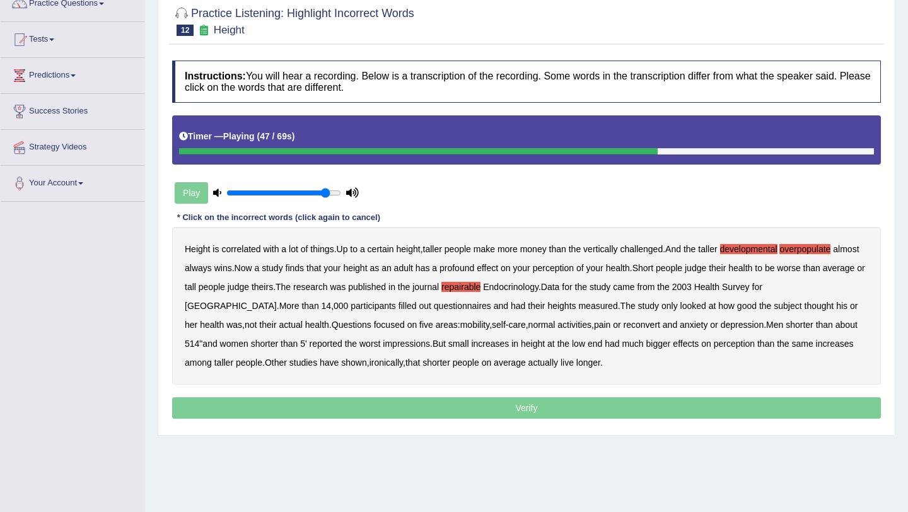
click at [624, 326] on b "reconvert" at bounding box center [642, 325] width 37 height 10
click at [573, 409] on button "Verify" at bounding box center [526, 407] width 709 height 21
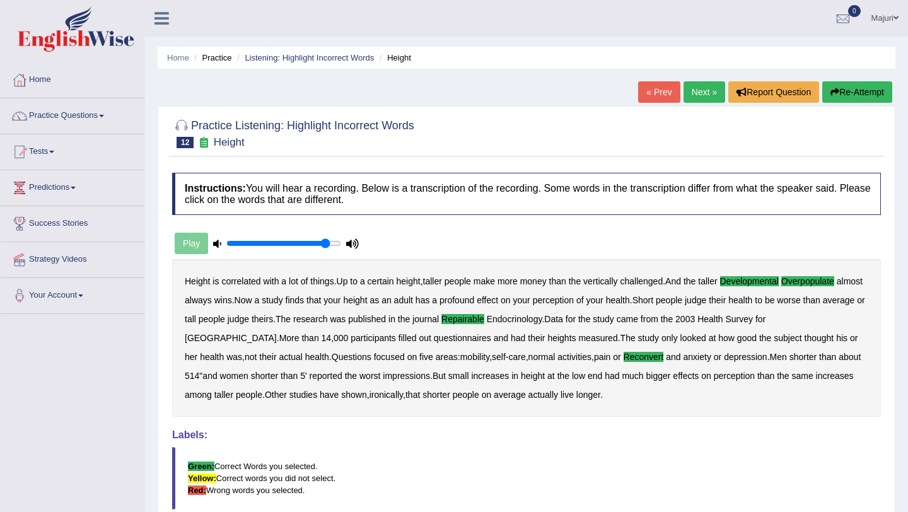
click at [694, 89] on link "Next »" at bounding box center [705, 91] width 42 height 21
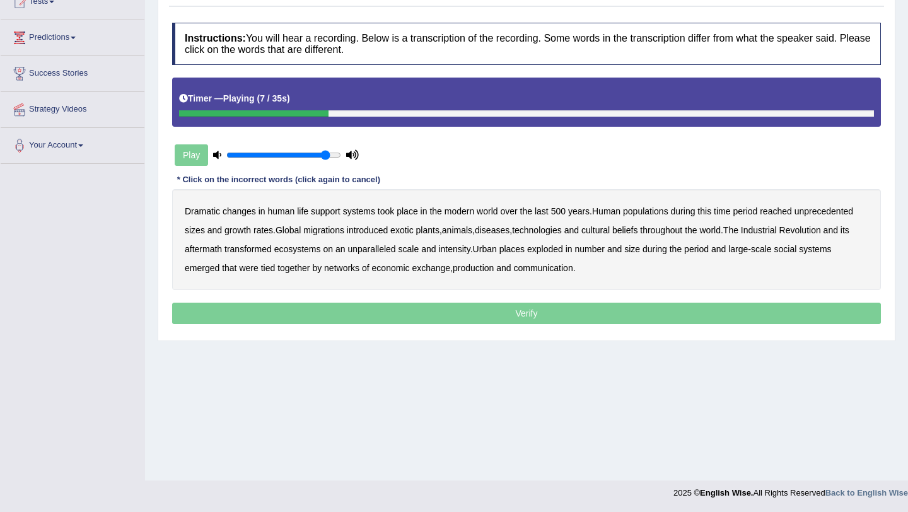
click at [659, 211] on b "populations" at bounding box center [645, 211] width 45 height 10
click at [510, 230] on b "diseases" at bounding box center [492, 230] width 35 height 10
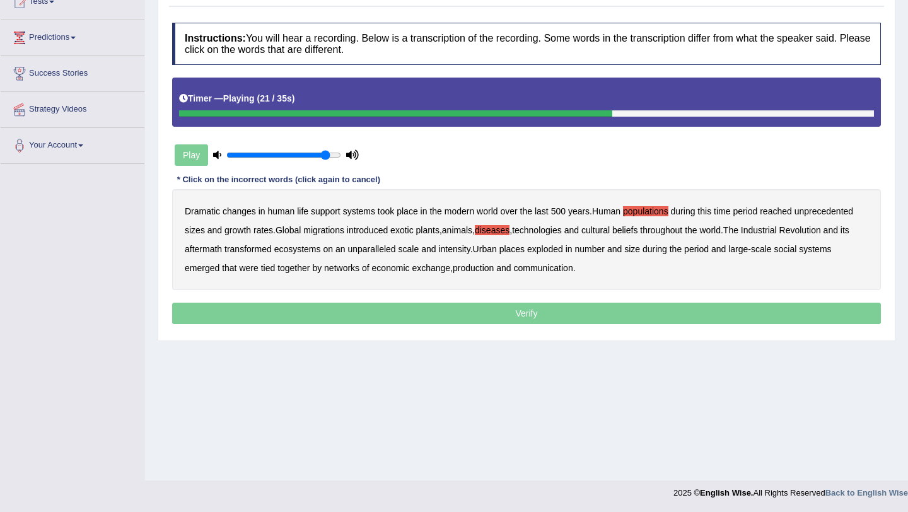
click at [315, 249] on b "ecosystems" at bounding box center [297, 249] width 47 height 10
click at [478, 271] on b "production" at bounding box center [473, 268] width 41 height 10
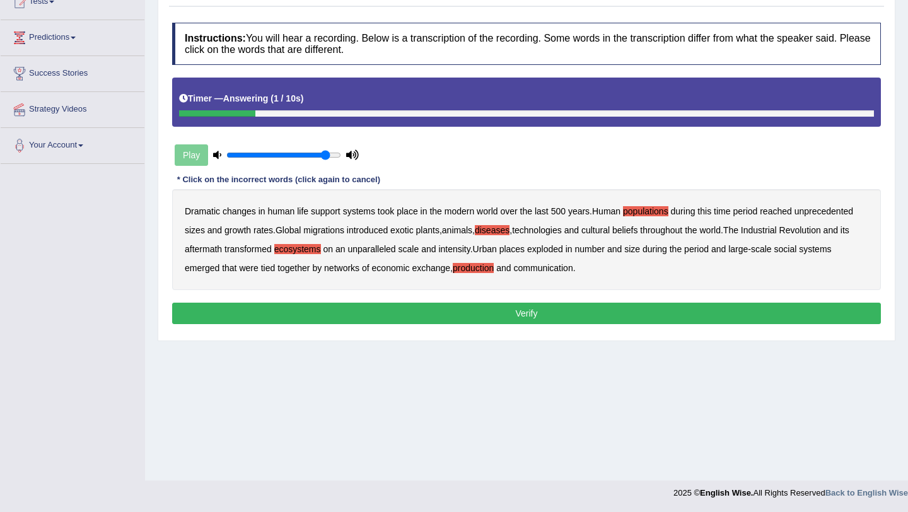
click at [563, 312] on button "Verify" at bounding box center [526, 313] width 709 height 21
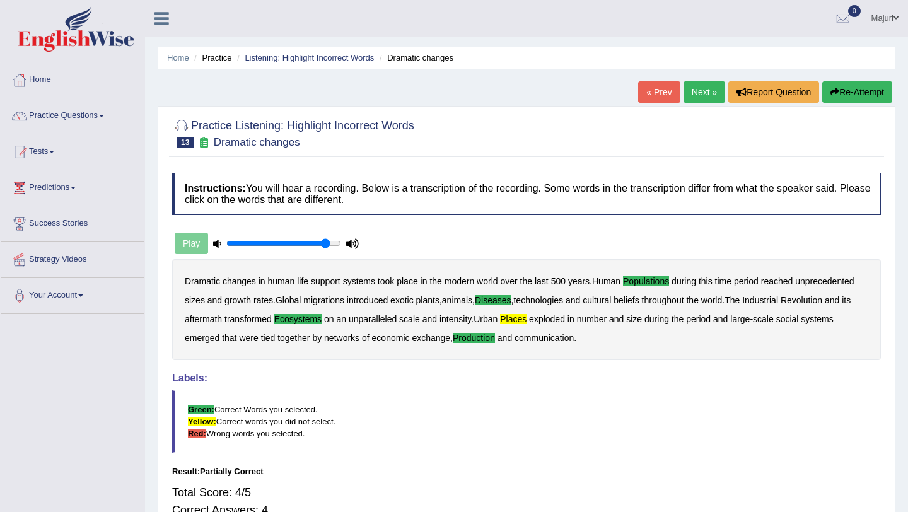
click at [708, 93] on link "Next »" at bounding box center [705, 91] width 42 height 21
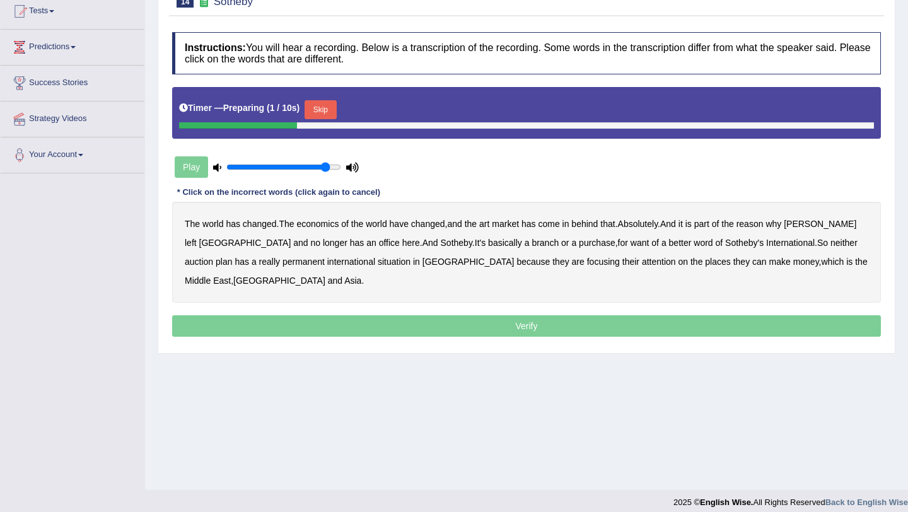
scroll to position [150, 0]
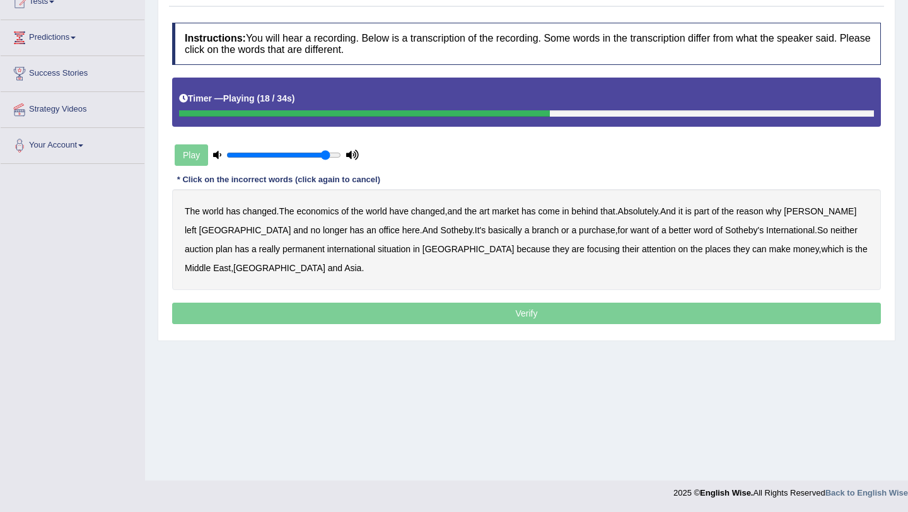
click at [579, 230] on b "purchase" at bounding box center [597, 230] width 37 height 10
click at [232, 244] on b "plan" at bounding box center [224, 249] width 16 height 10
click at [378, 247] on b "situation" at bounding box center [394, 249] width 33 height 10
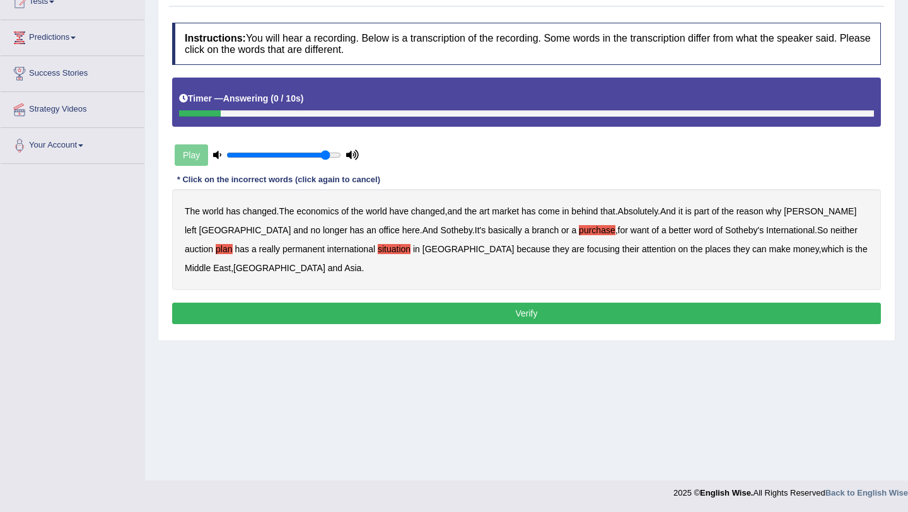
click at [402, 313] on button "Verify" at bounding box center [526, 313] width 709 height 21
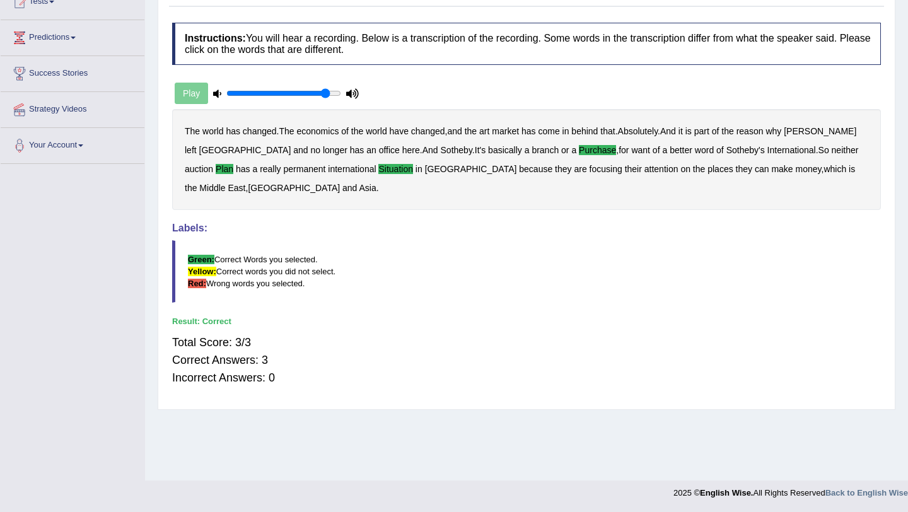
scroll to position [0, 0]
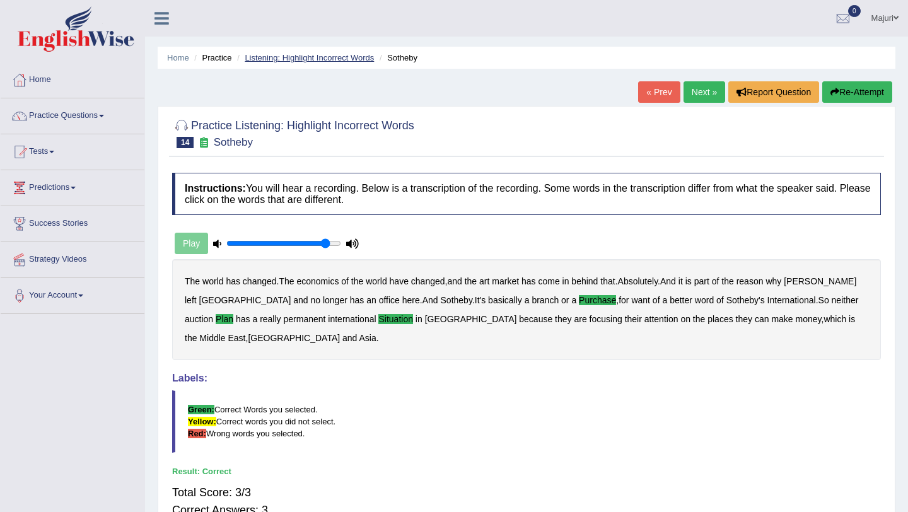
click at [280, 56] on link "Listening: Highlight Incorrect Words" at bounding box center [309, 57] width 129 height 9
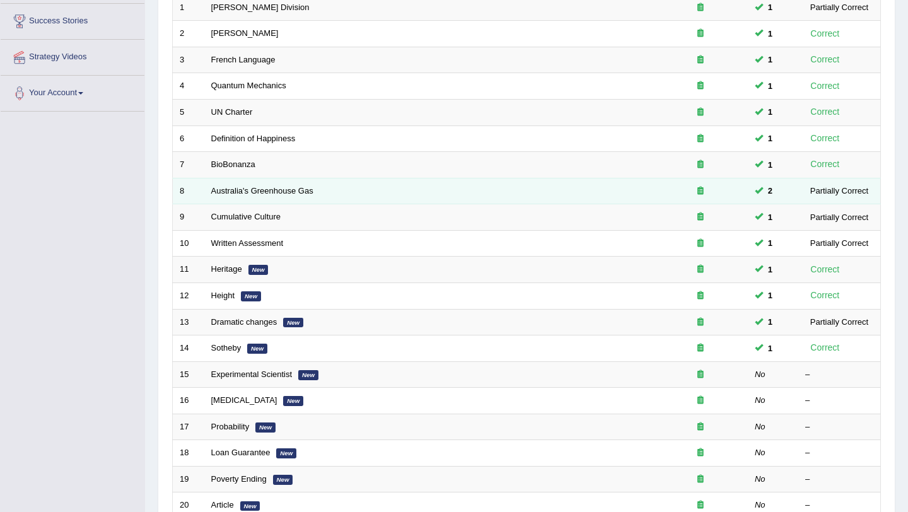
scroll to position [274, 0]
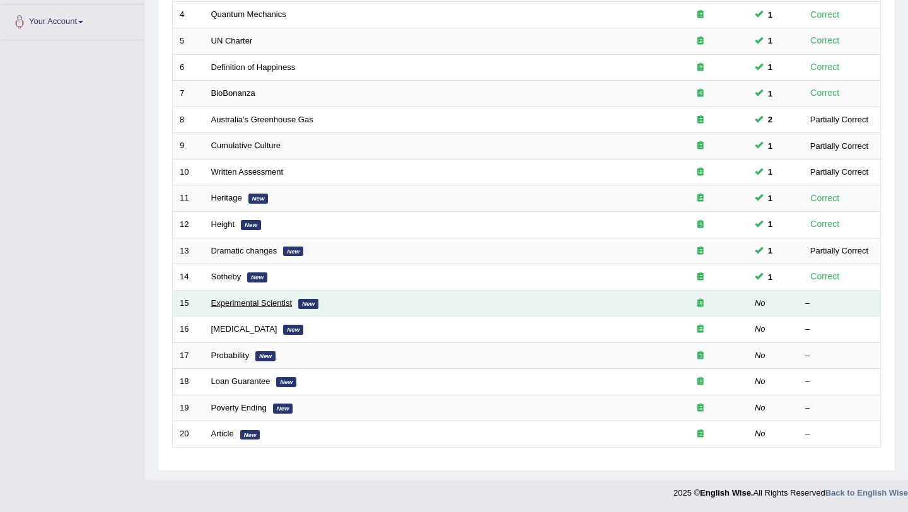
click at [259, 303] on link "Experimental Scientist" at bounding box center [251, 302] width 81 height 9
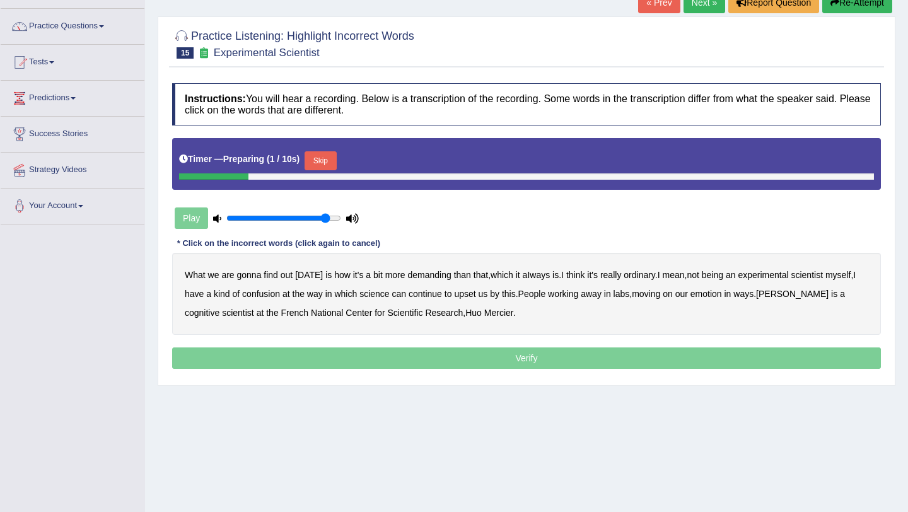
scroll to position [97, 0]
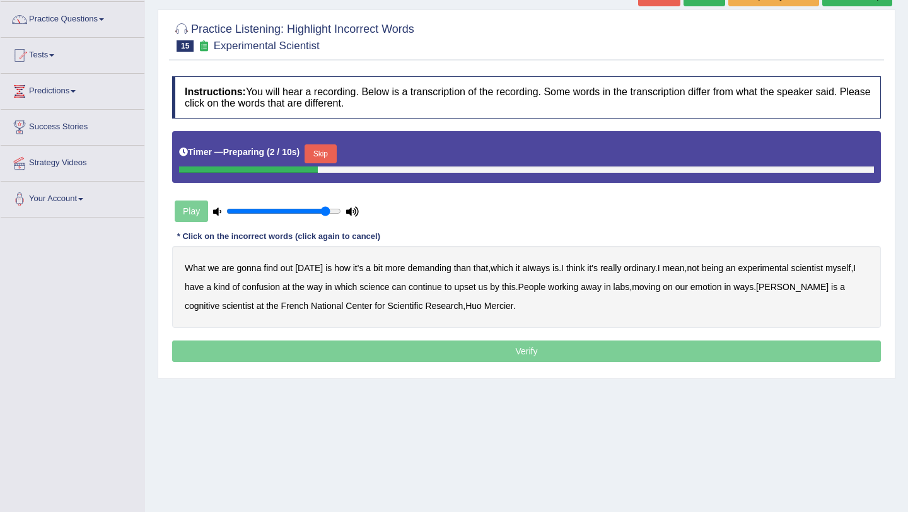
click at [332, 147] on button "Skip" at bounding box center [321, 153] width 32 height 19
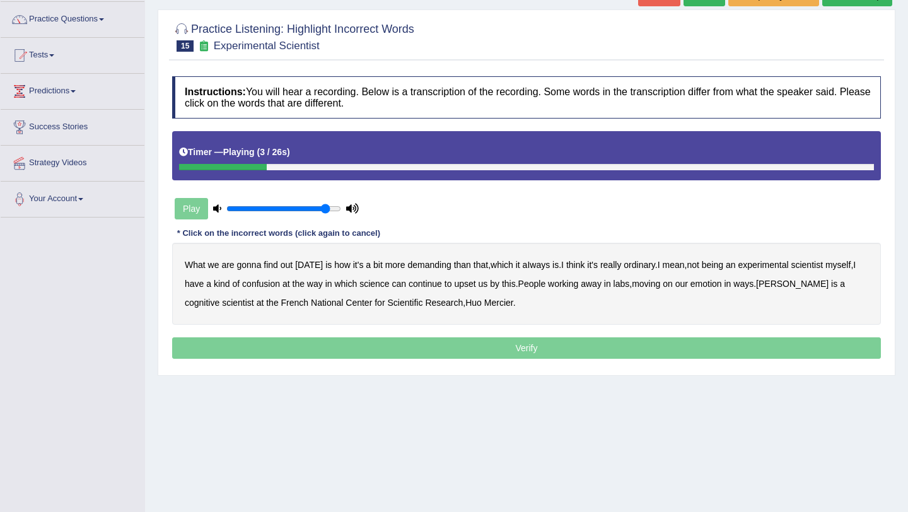
click at [420, 269] on b "demanding" at bounding box center [430, 265] width 44 height 10
click at [654, 266] on b "ordinary" at bounding box center [640, 265] width 32 height 10
click at [270, 285] on b "confusion" at bounding box center [261, 284] width 38 height 10
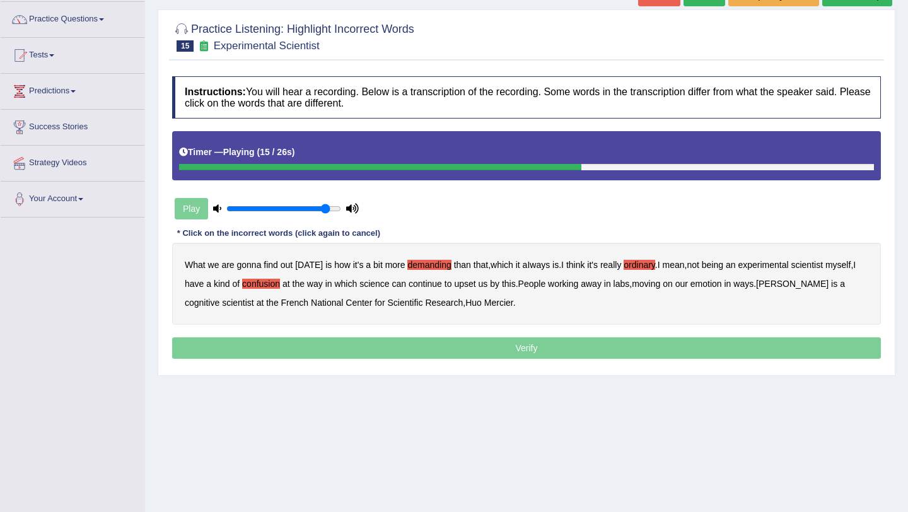
click at [476, 285] on b "upset" at bounding box center [464, 284] width 21 height 10
click at [722, 285] on b "emotion" at bounding box center [707, 284] width 32 height 10
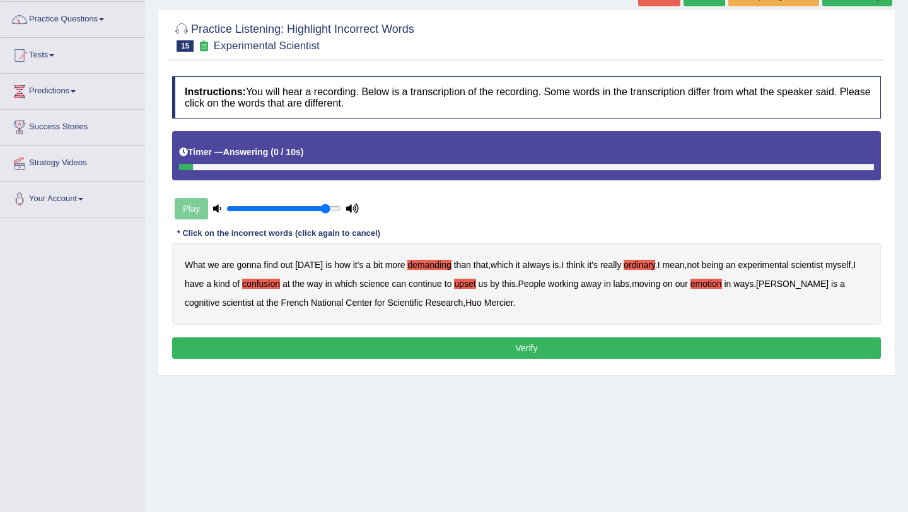
click at [499, 346] on button "Verify" at bounding box center [526, 348] width 709 height 21
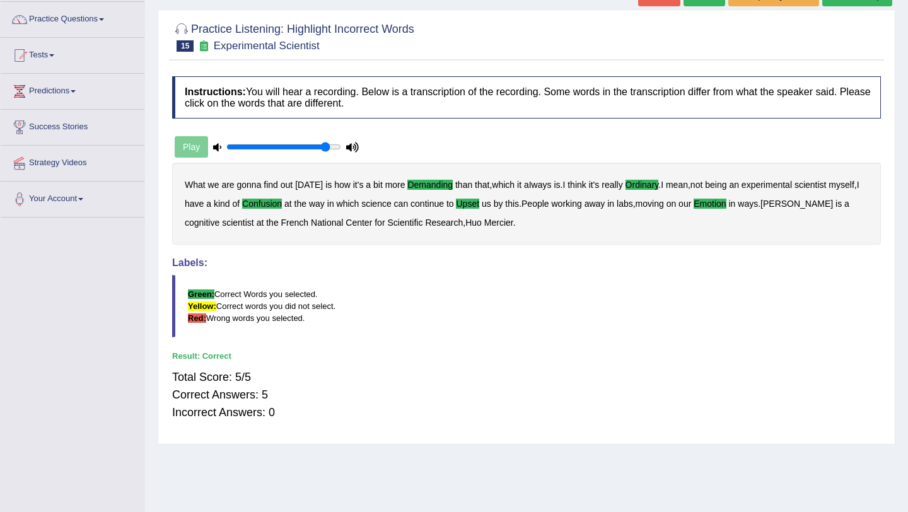
scroll to position [0, 0]
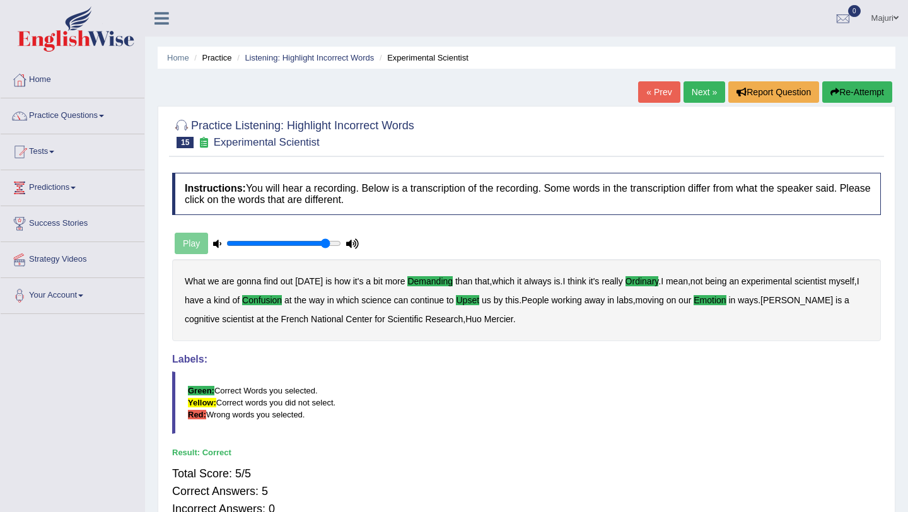
click at [702, 91] on link "Next »" at bounding box center [705, 91] width 42 height 21
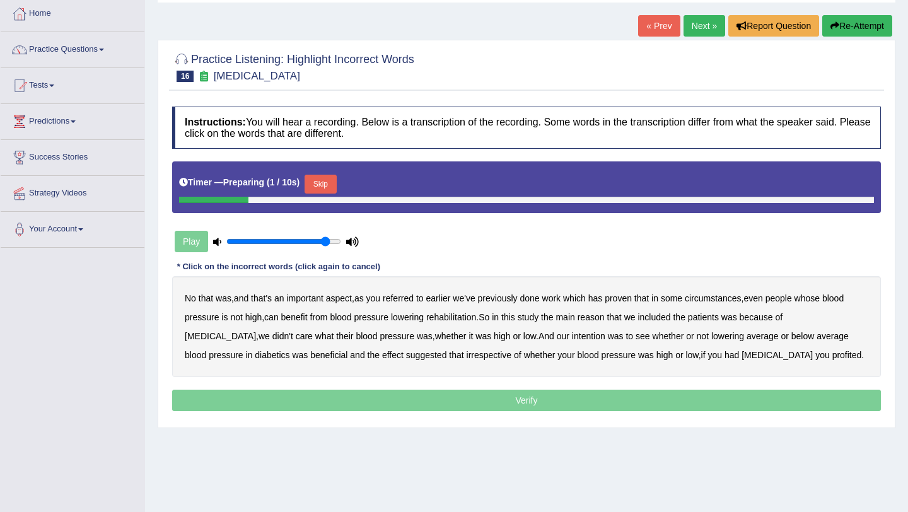
scroll to position [85, 0]
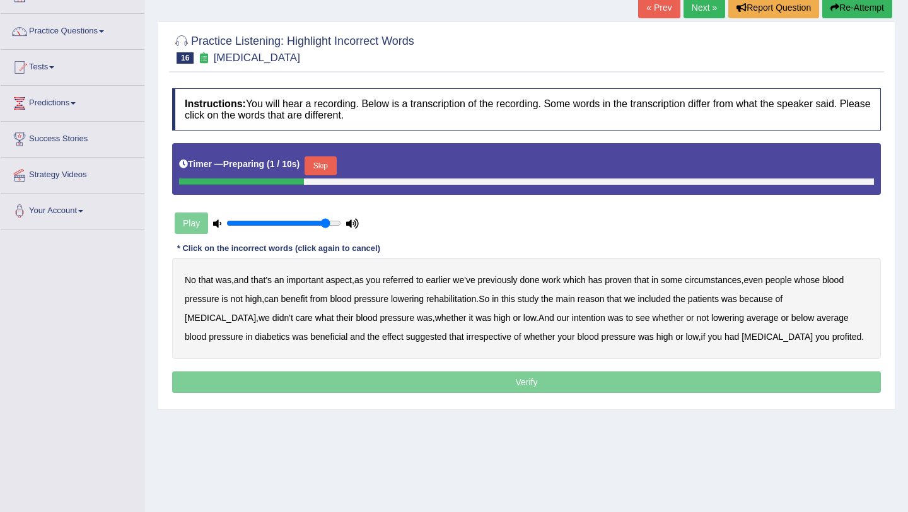
click at [331, 162] on button "Skip" at bounding box center [321, 165] width 32 height 19
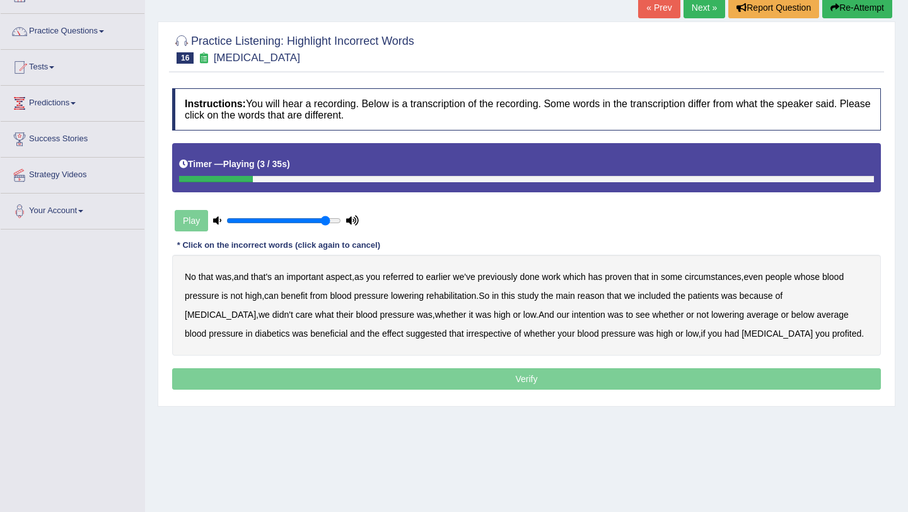
click at [414, 276] on b "referred" at bounding box center [398, 277] width 31 height 10
click at [739, 276] on b "circumstances" at bounding box center [713, 277] width 56 height 10
click at [452, 298] on b "rehabilitation" at bounding box center [451, 296] width 50 height 10
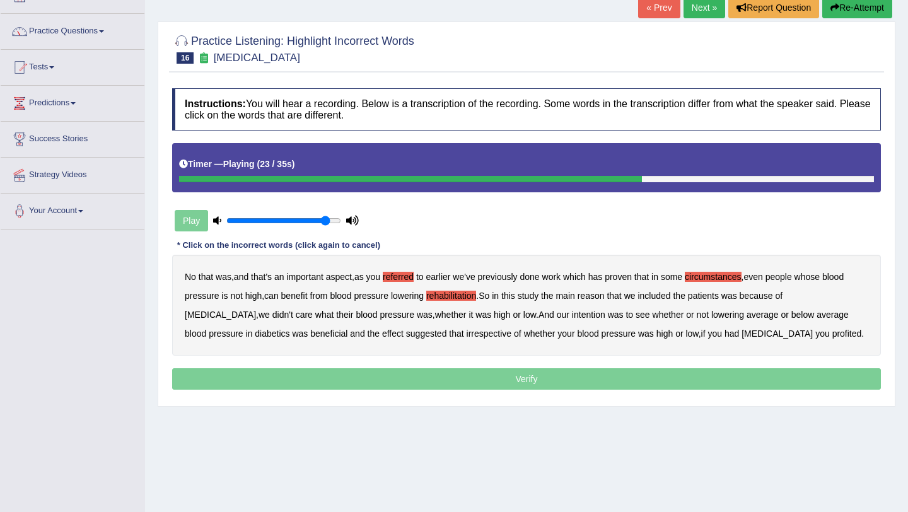
click at [572, 316] on b "intention" at bounding box center [588, 315] width 33 height 10
click at [382, 337] on b "effect" at bounding box center [392, 334] width 21 height 10
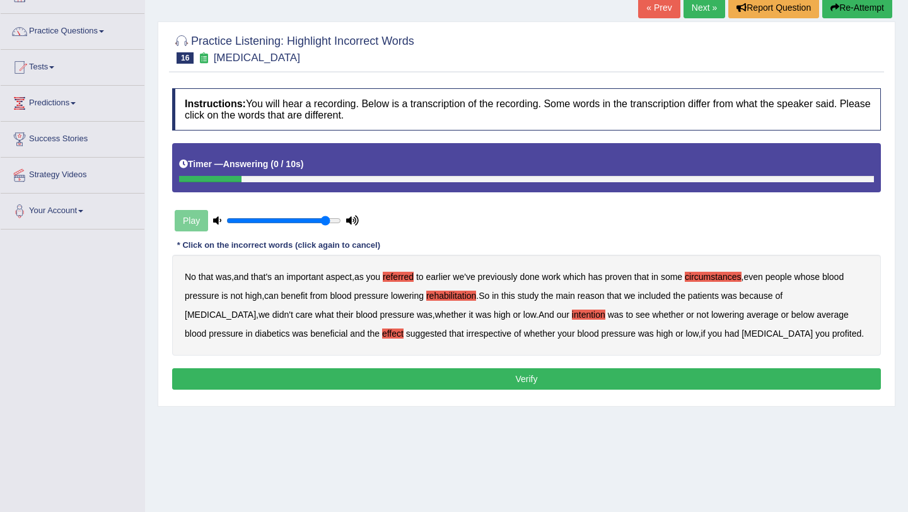
click at [833, 334] on b "profited" at bounding box center [848, 334] width 30 height 10
click at [636, 382] on button "Verify" at bounding box center [526, 378] width 709 height 21
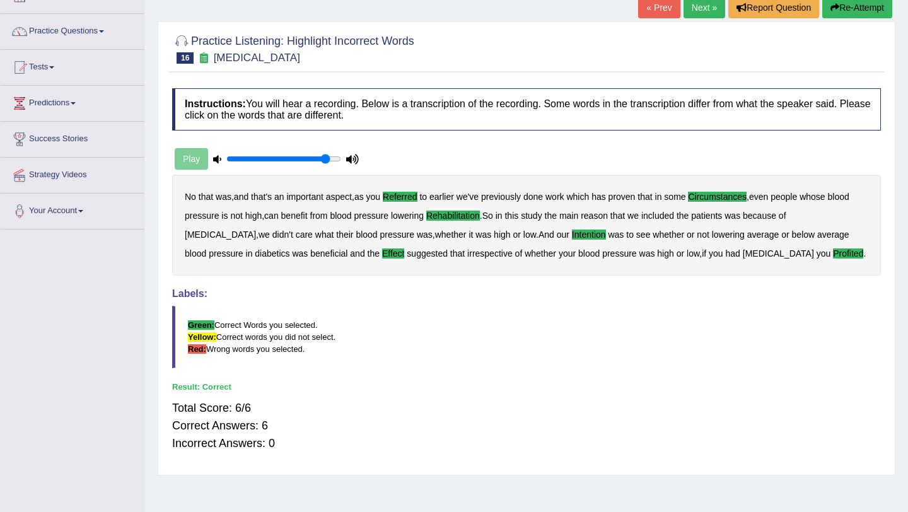
scroll to position [0, 0]
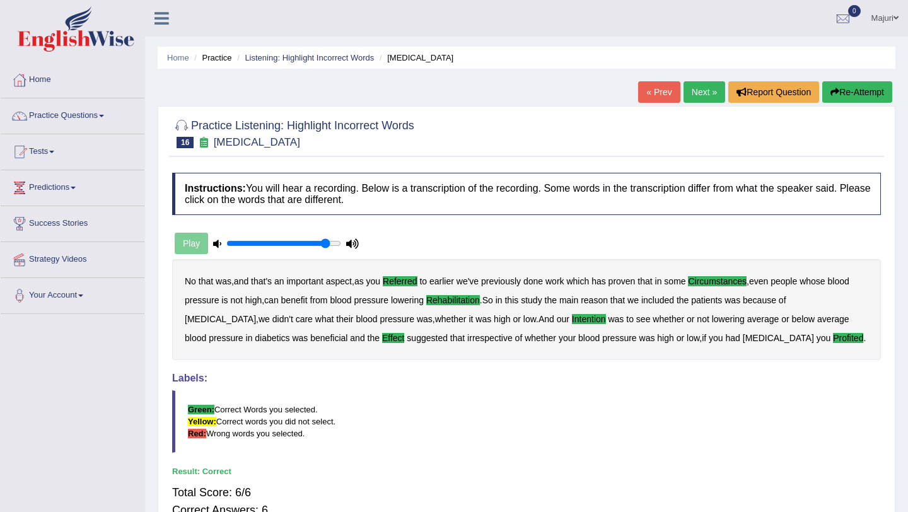
click at [696, 97] on link "Next »" at bounding box center [705, 91] width 42 height 21
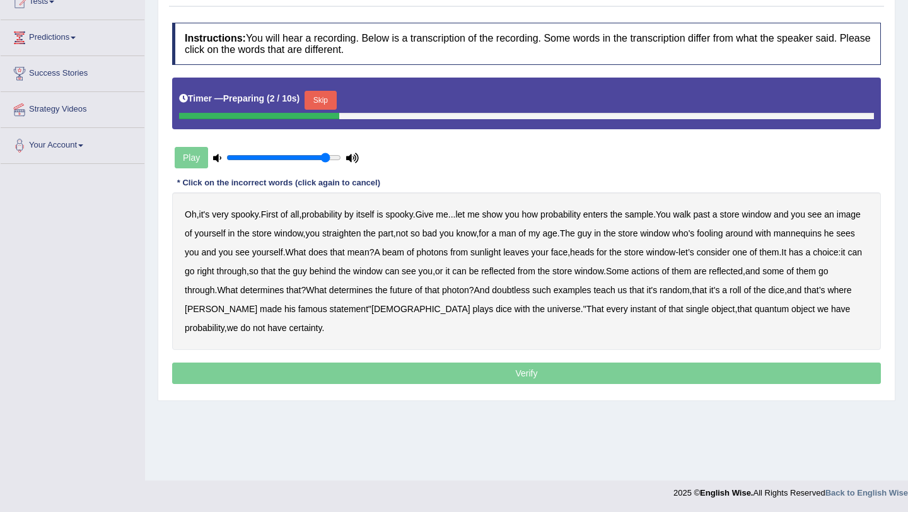
click at [331, 107] on button "Skip" at bounding box center [321, 100] width 32 height 19
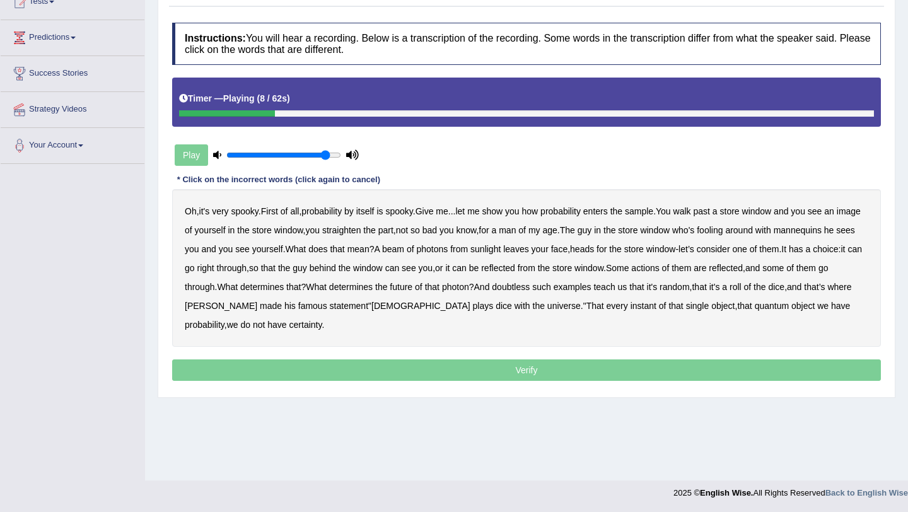
click at [654, 213] on b "sample" at bounding box center [639, 211] width 28 height 10
click at [404, 250] on b "beam" at bounding box center [393, 249] width 22 height 10
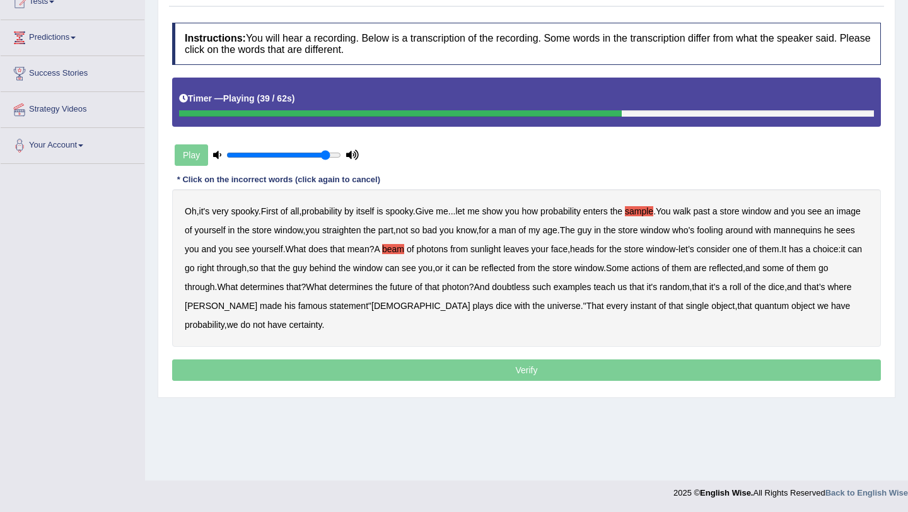
click at [659, 271] on b "actions" at bounding box center [645, 268] width 28 height 10
click at [530, 286] on b "doubtless" at bounding box center [511, 287] width 38 height 10
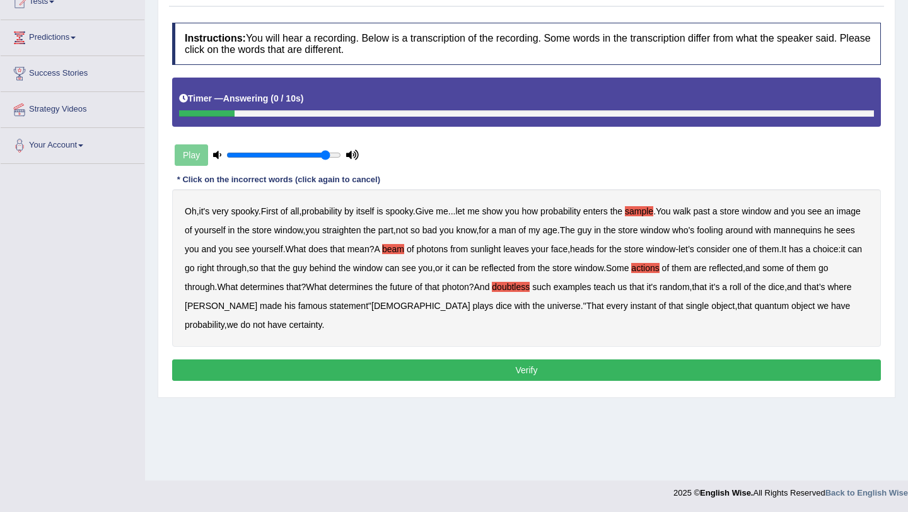
click at [343, 366] on button "Verify" at bounding box center [526, 370] width 709 height 21
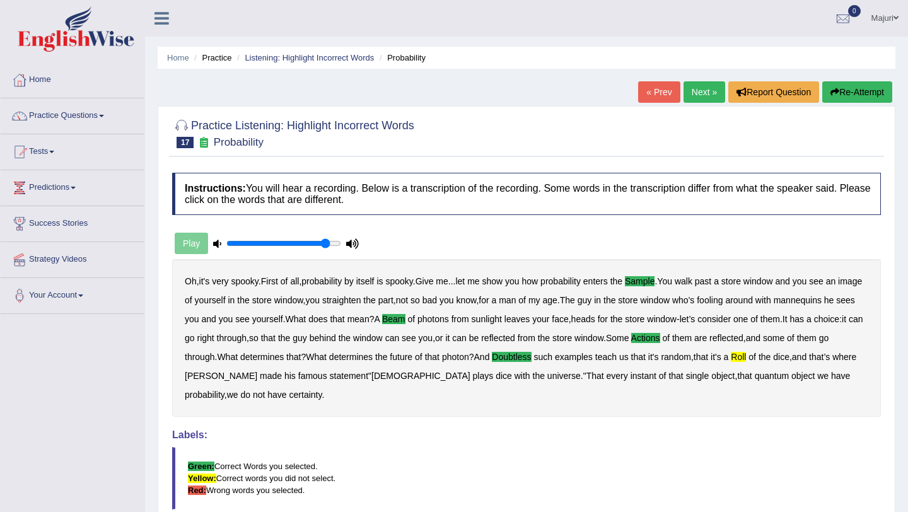
click at [695, 97] on link "Next »" at bounding box center [705, 91] width 42 height 21
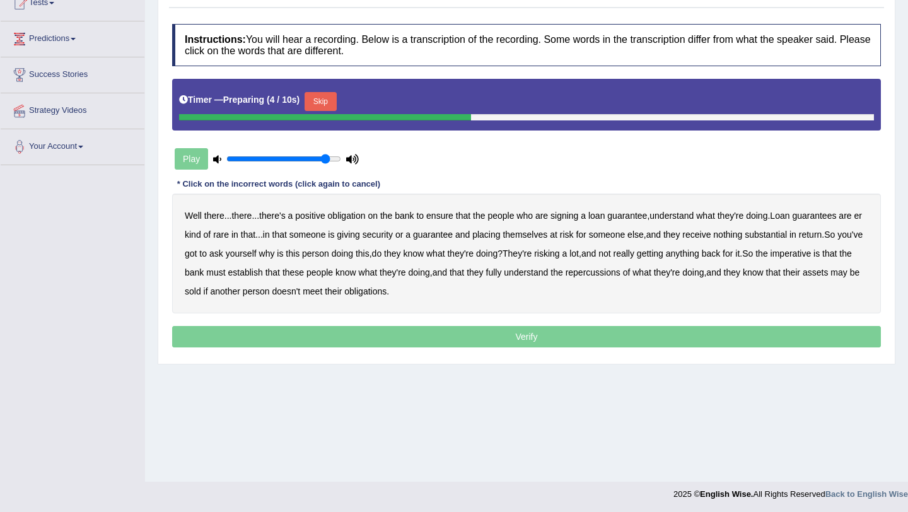
click at [326, 102] on button "Skip" at bounding box center [321, 101] width 32 height 19
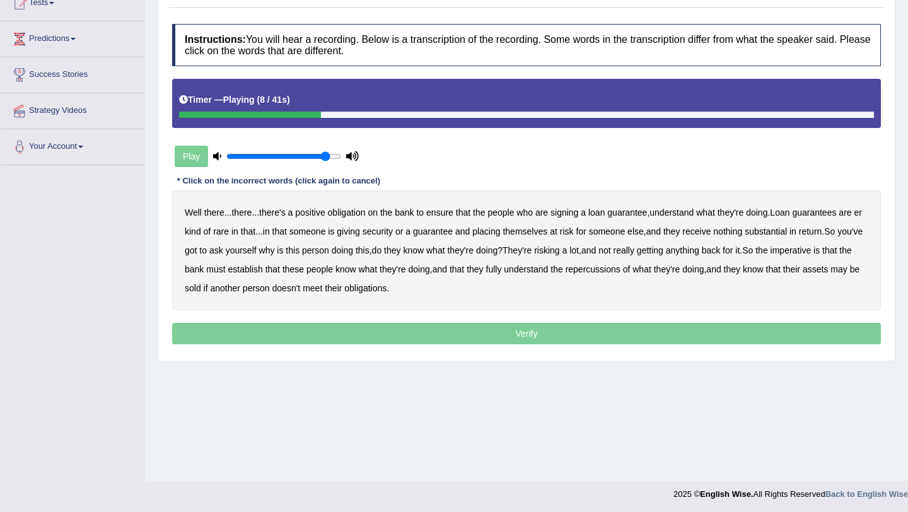
click at [693, 214] on b "understand" at bounding box center [672, 213] width 44 height 10
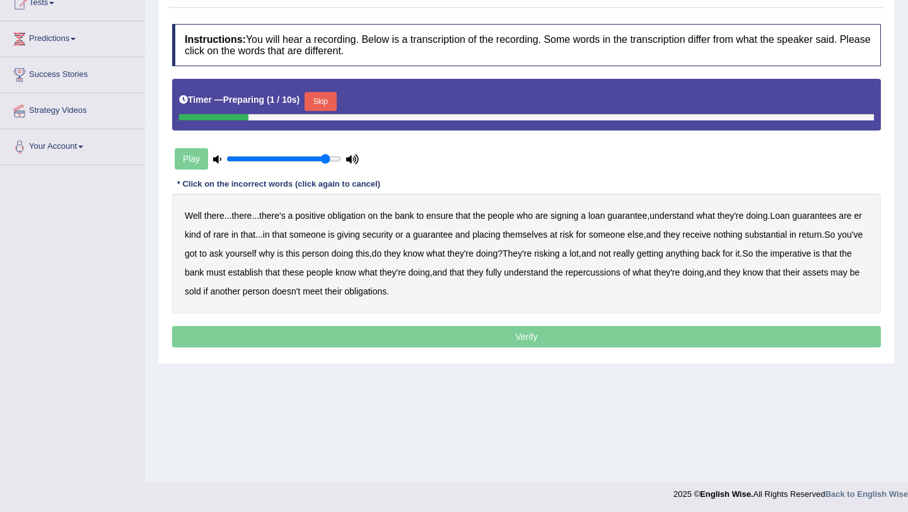
click at [333, 103] on button "Skip" at bounding box center [321, 101] width 32 height 19
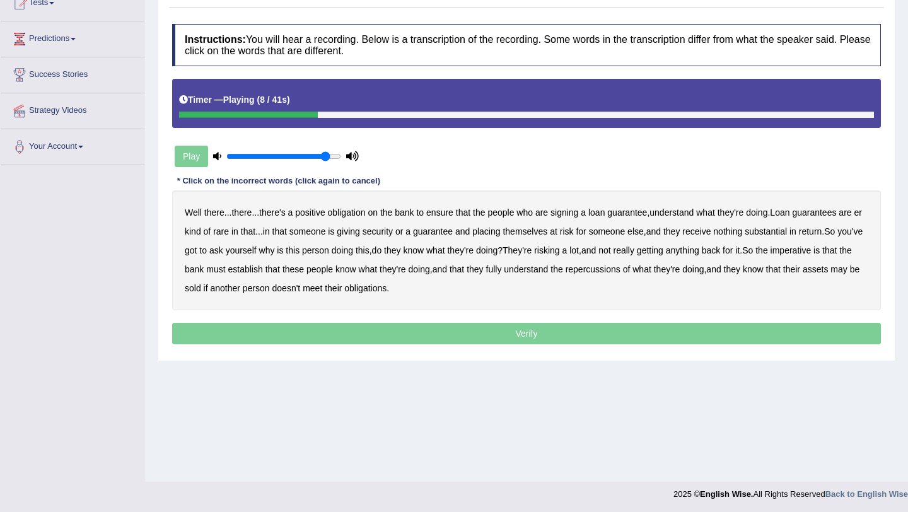
click at [679, 215] on b "understand" at bounding box center [672, 213] width 44 height 10
click at [229, 235] on b "rare" at bounding box center [221, 231] width 16 height 10
click at [787, 232] on b "substantial" at bounding box center [766, 231] width 42 height 10
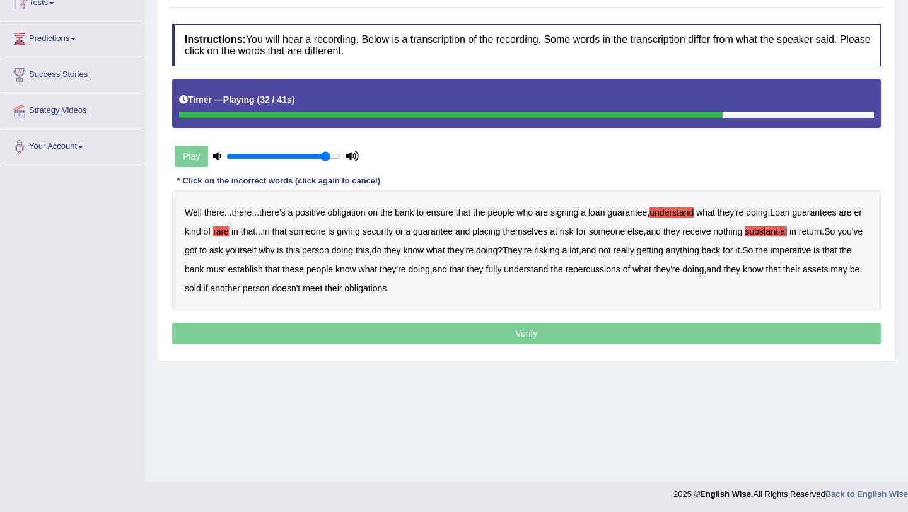
click at [262, 272] on b "establish" at bounding box center [245, 269] width 35 height 10
click at [621, 269] on b "repercussions" at bounding box center [593, 269] width 55 height 10
click at [803, 274] on b "assets" at bounding box center [815, 269] width 25 height 10
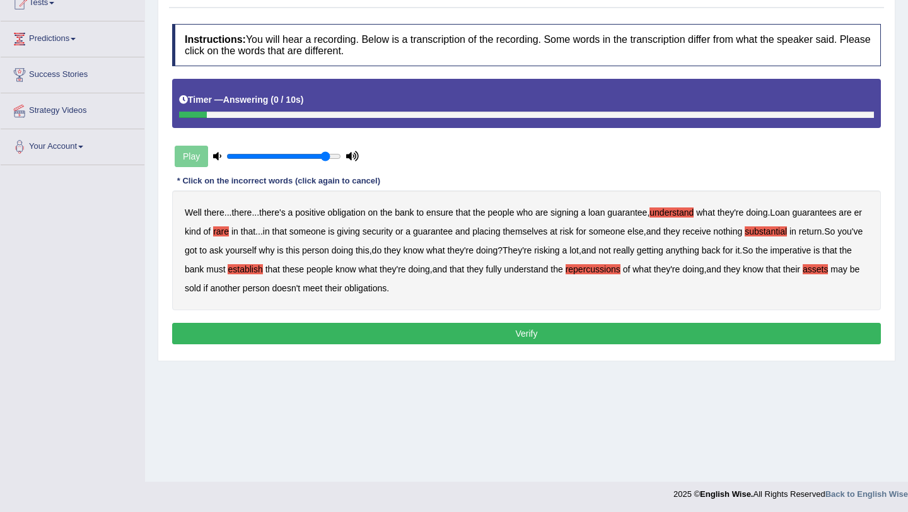
click at [428, 333] on button "Verify" at bounding box center [526, 333] width 709 height 21
